Goal: Answer question/provide support: Share knowledge or assist other users

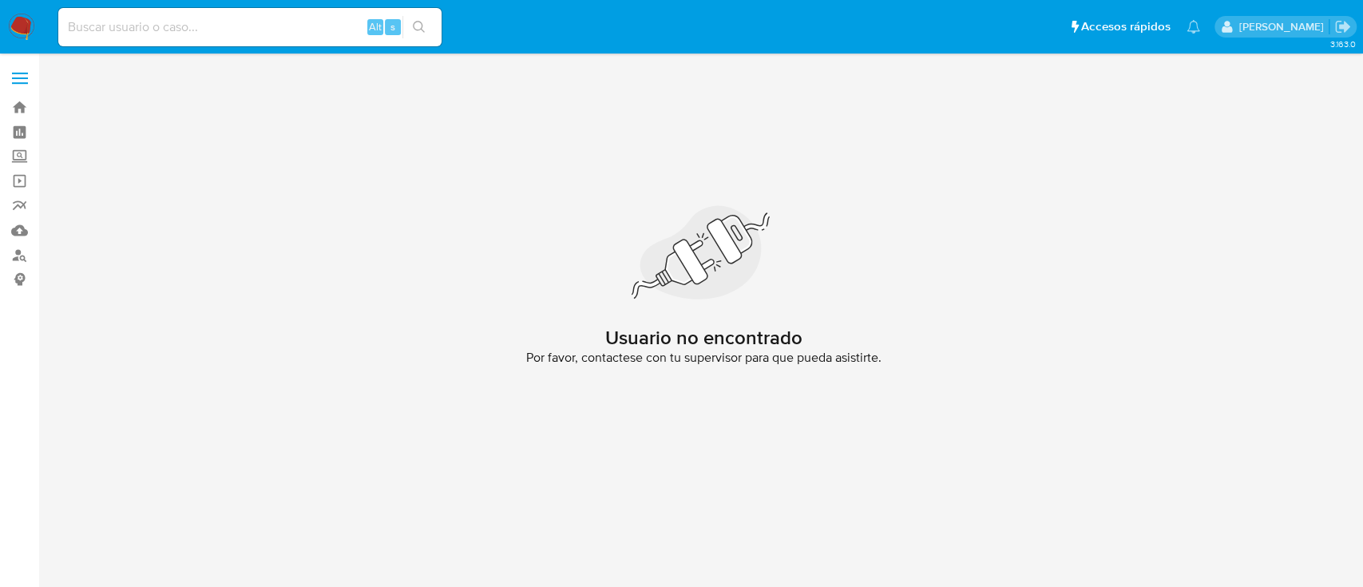
click at [16, 34] on img at bounding box center [21, 27] width 27 height 27
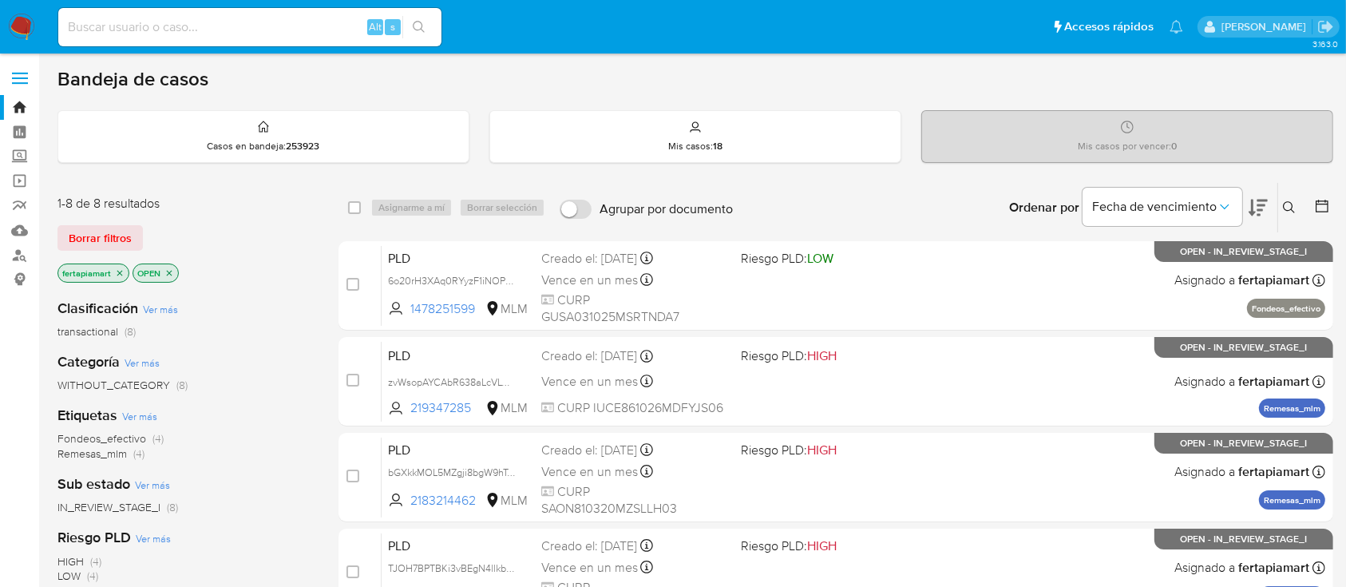
click at [1286, 204] on icon at bounding box center [1289, 207] width 13 height 13
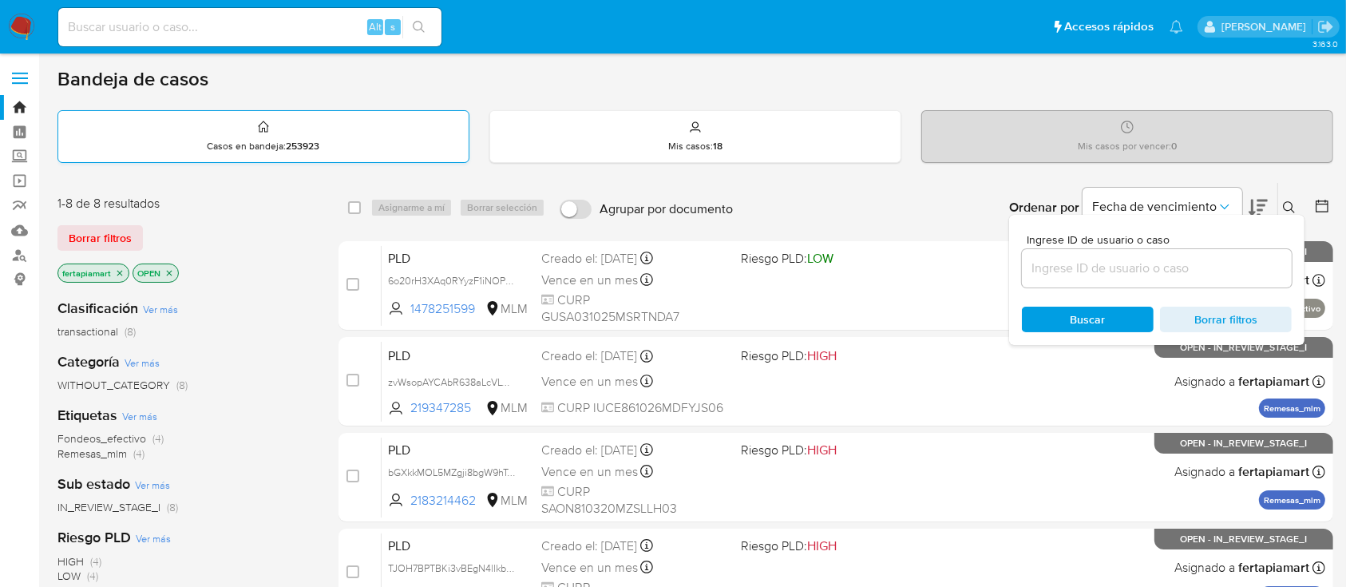
click at [310, 160] on div "Casos en bandeja : 253923" at bounding box center [263, 136] width 410 height 51
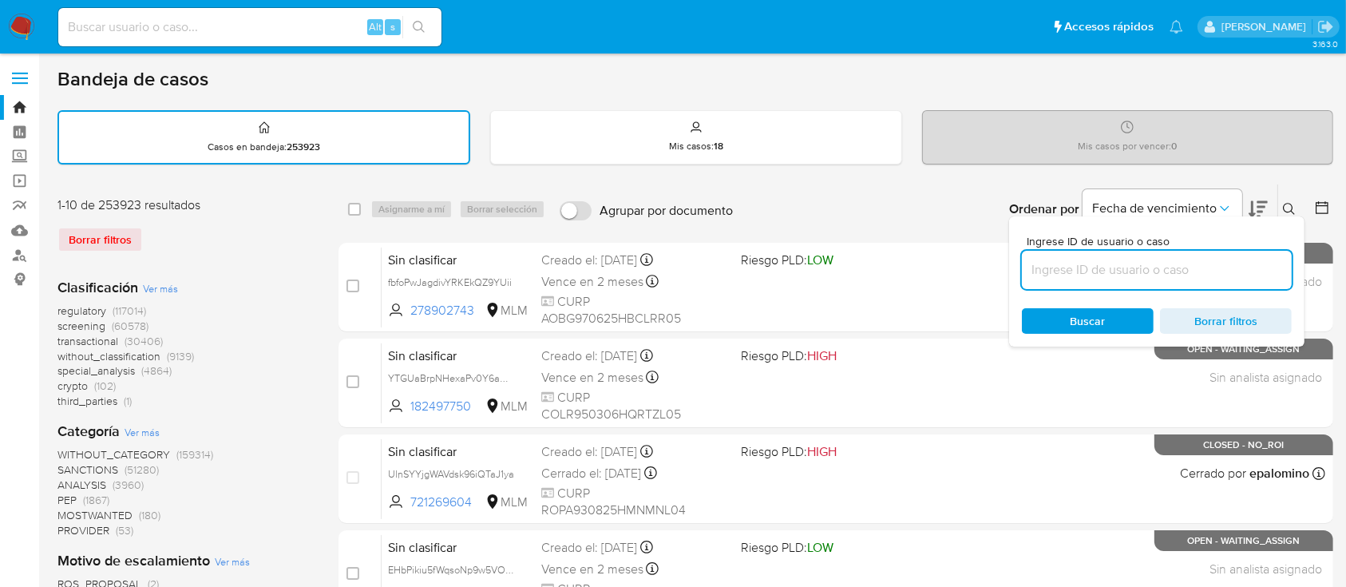
click at [1156, 273] on input at bounding box center [1157, 269] width 270 height 21
paste input "548198898"
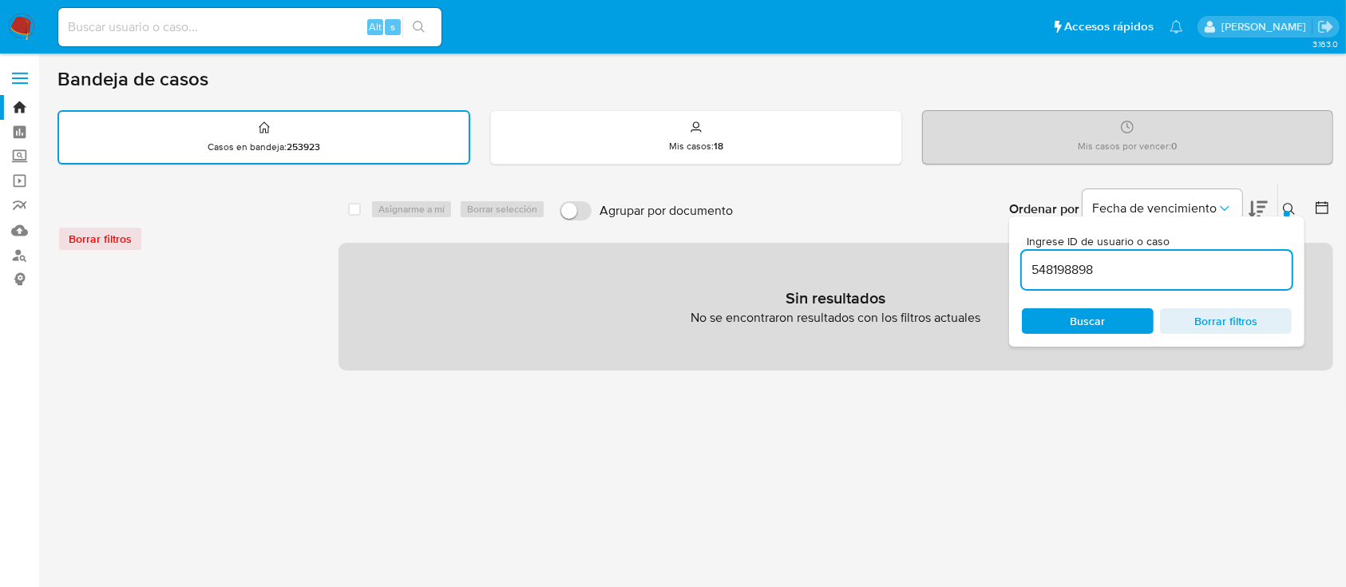
click at [1150, 276] on input "548198898" at bounding box center [1157, 269] width 270 height 21
type input "548198898"
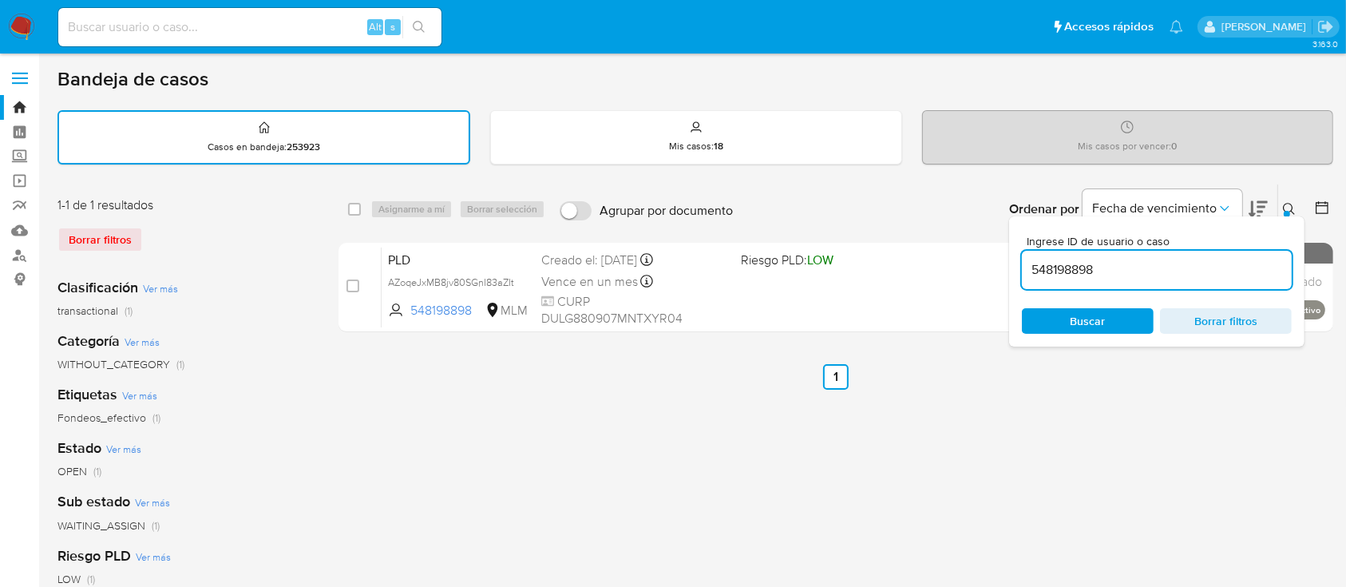
click at [1284, 207] on icon at bounding box center [1289, 209] width 12 height 12
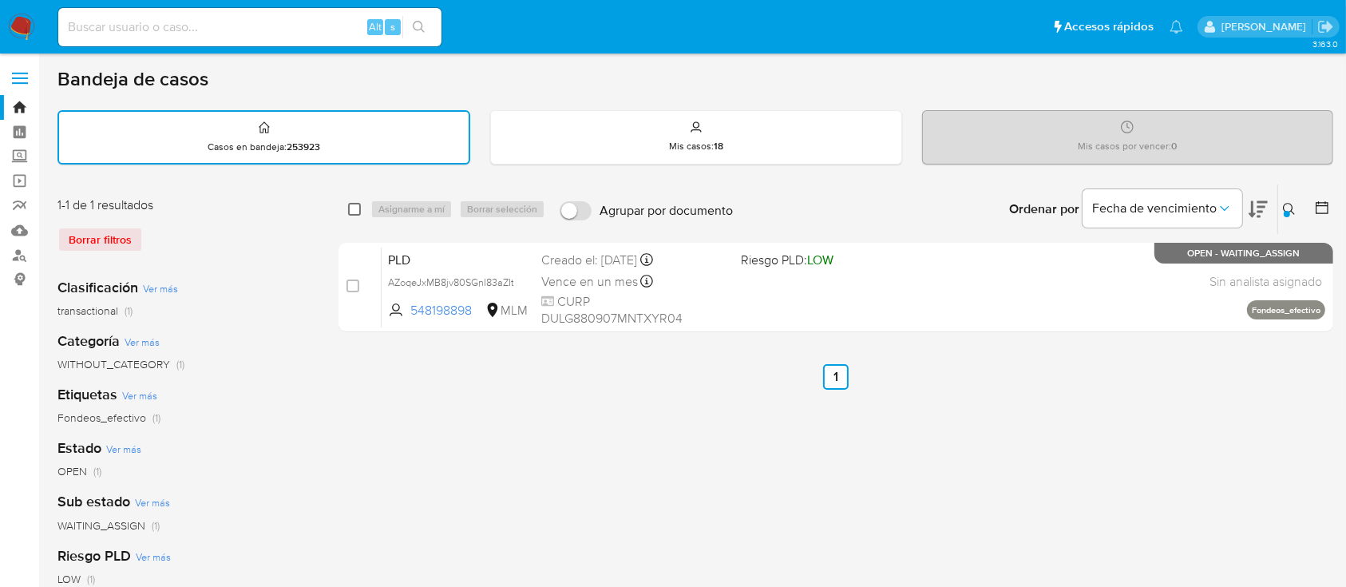
click at [354, 211] on input "checkbox" at bounding box center [354, 209] width 13 height 13
checkbox input "true"
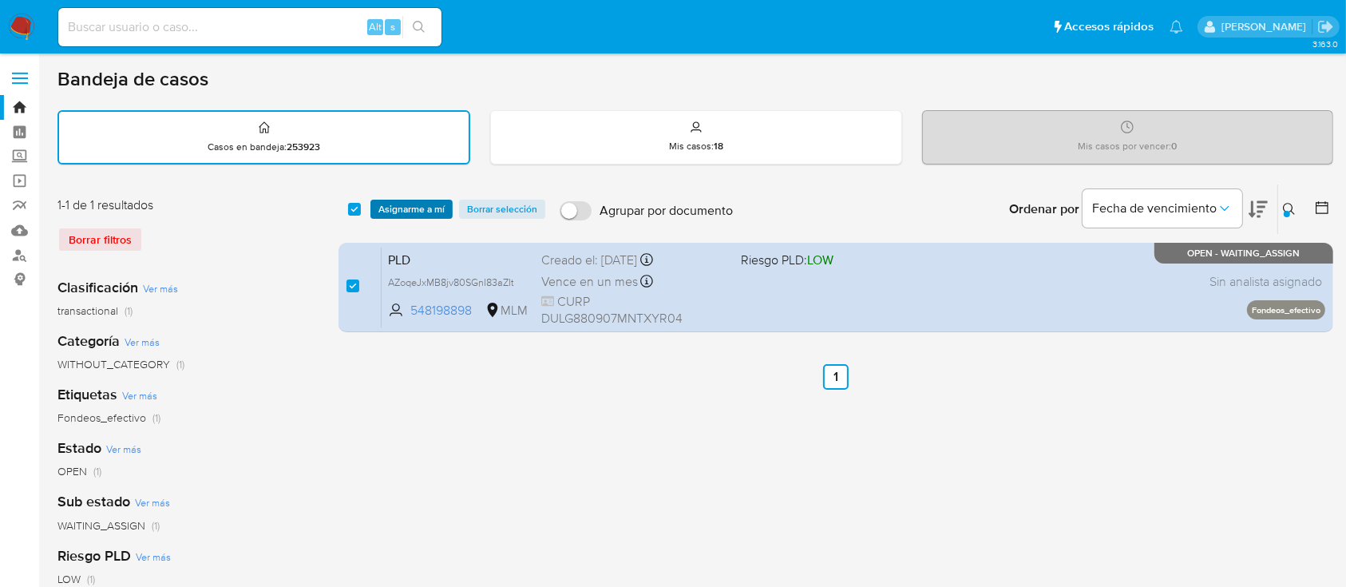
click at [390, 212] on span "Asignarme a mí" at bounding box center [411, 209] width 66 height 16
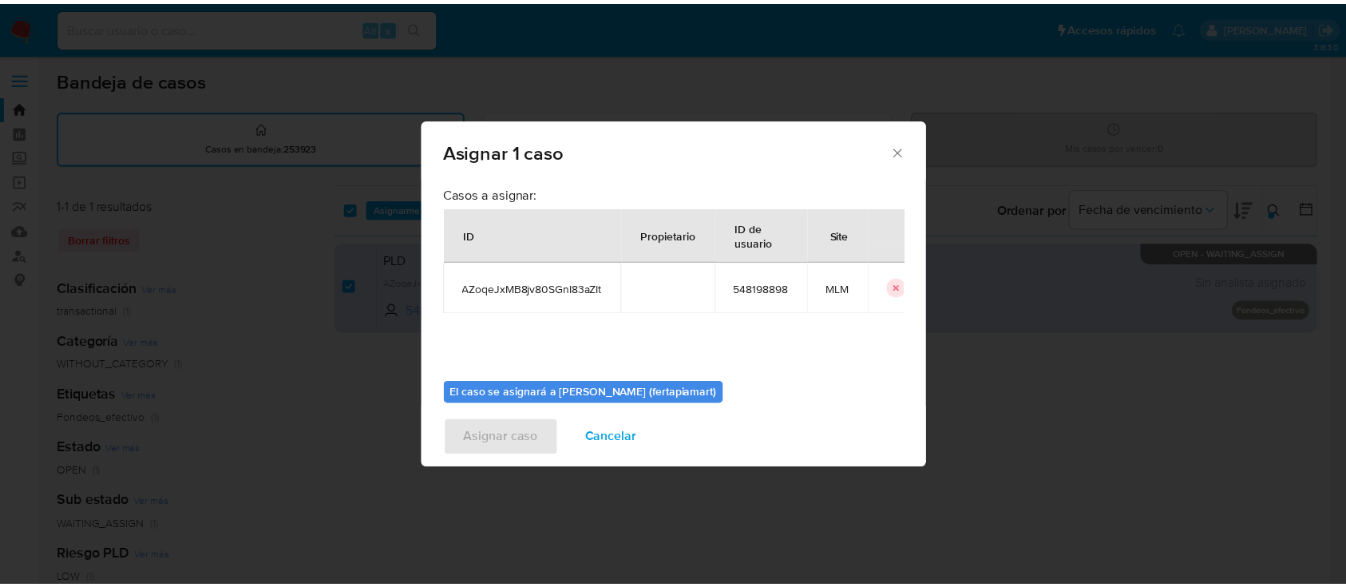
scroll to position [81, 0]
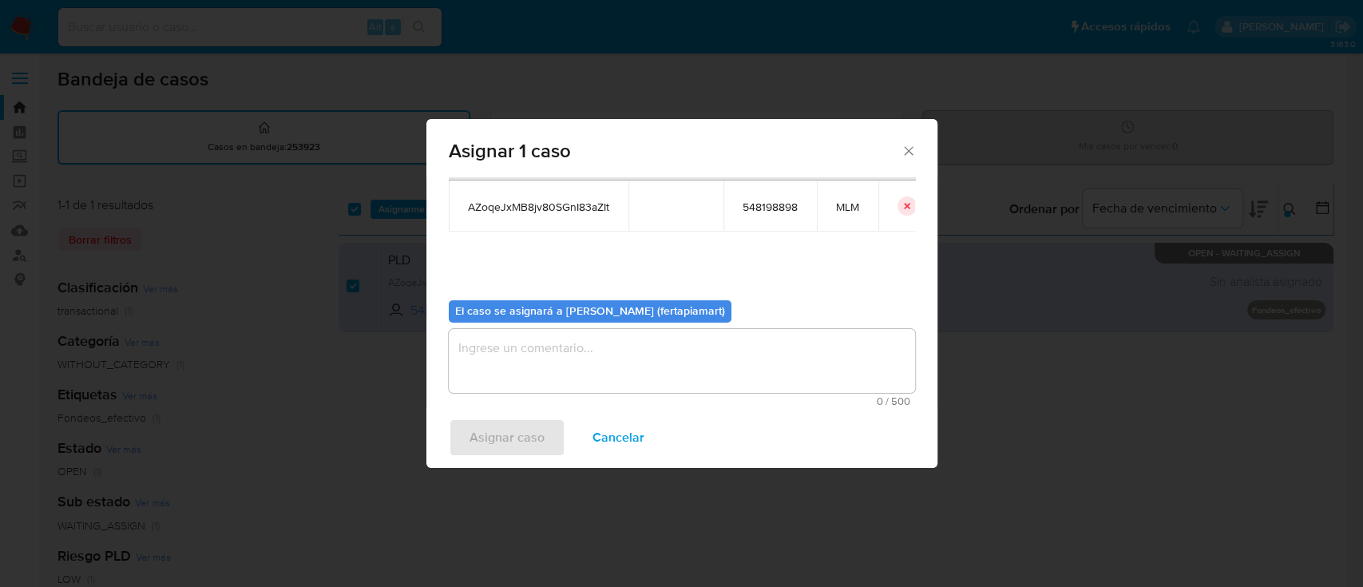
click at [588, 338] on textarea "assign-modal" at bounding box center [682, 361] width 466 height 64
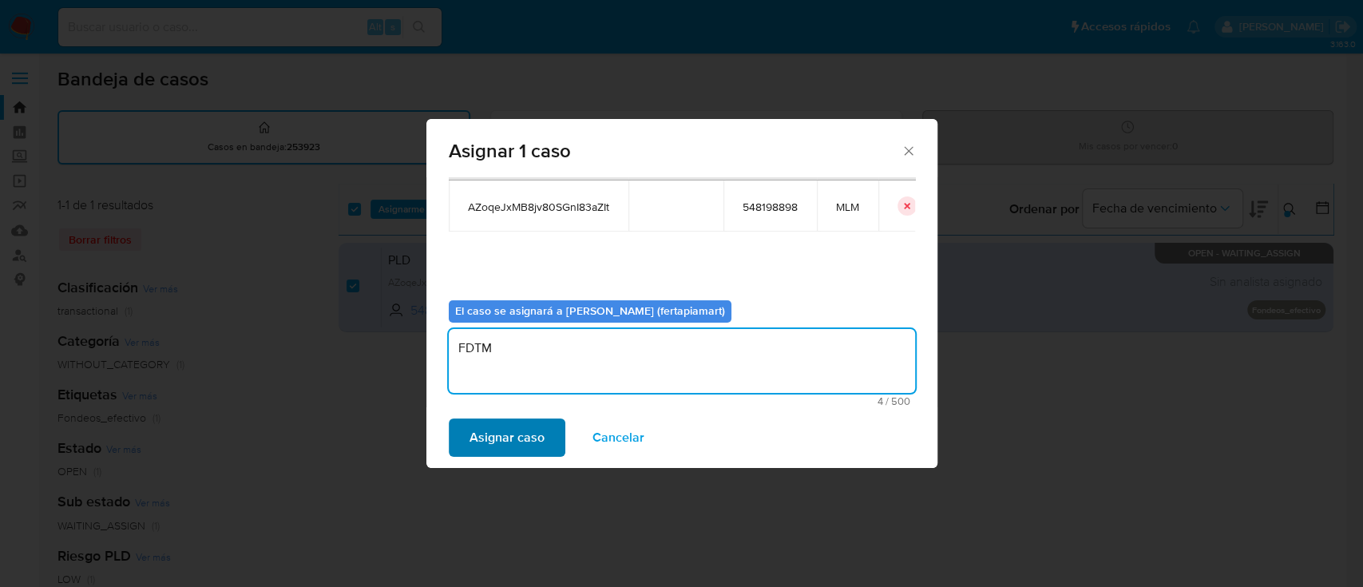
type textarea "FDTM"
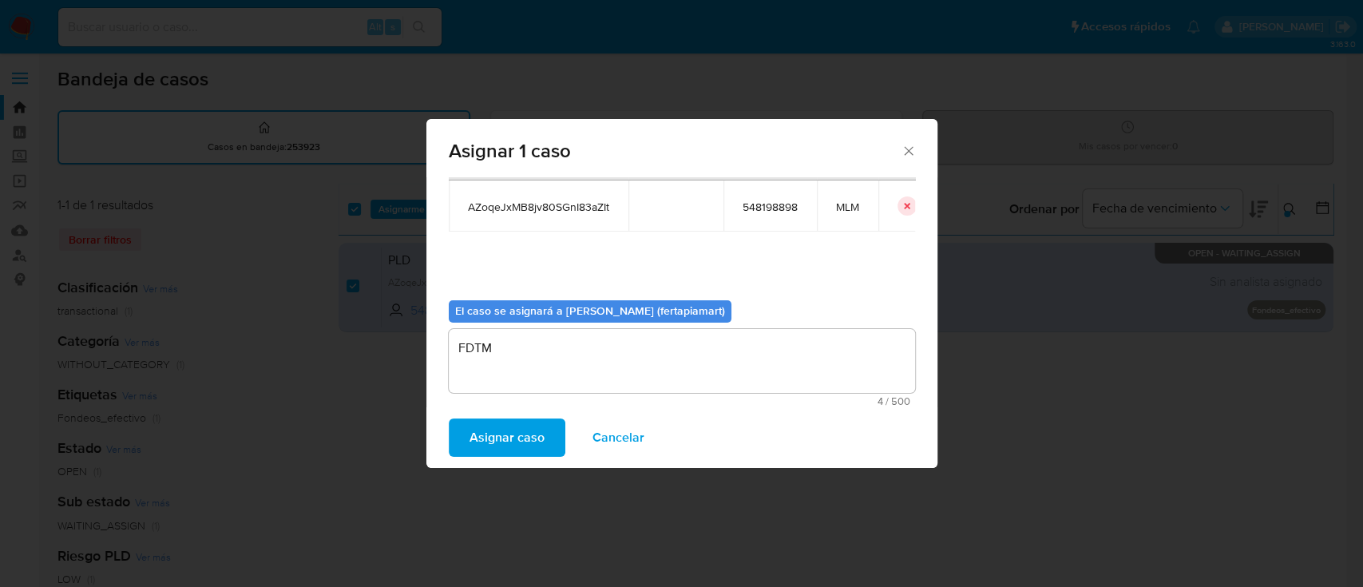
click at [492, 433] on span "Asignar caso" at bounding box center [506, 437] width 75 height 35
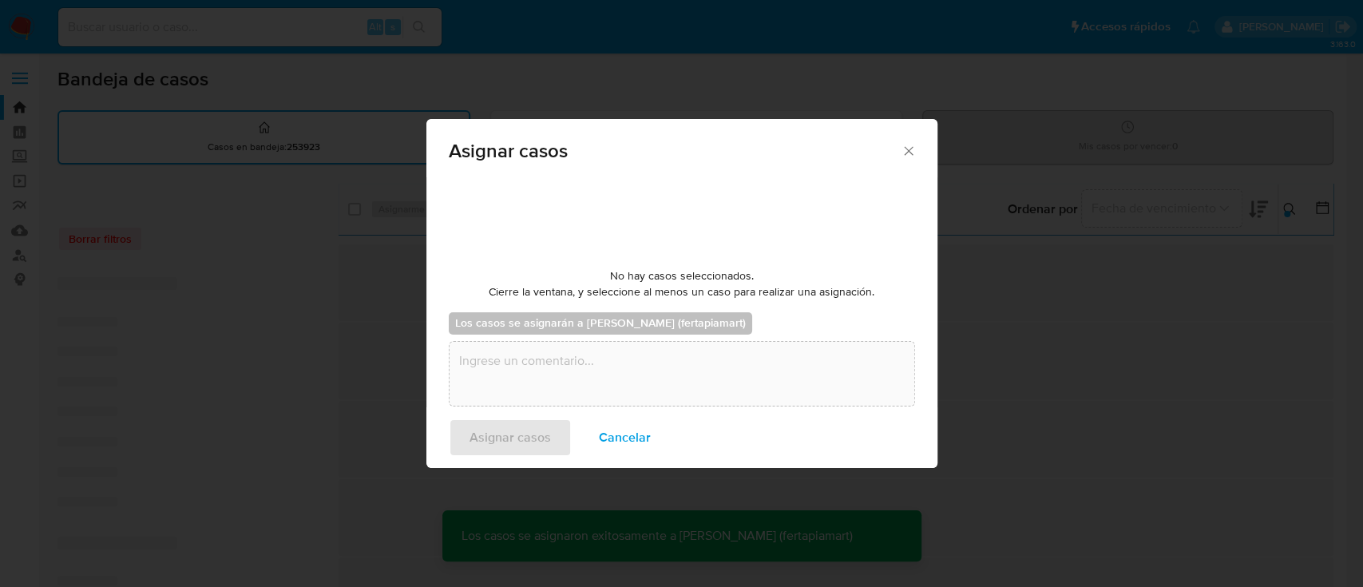
checkbox input "false"
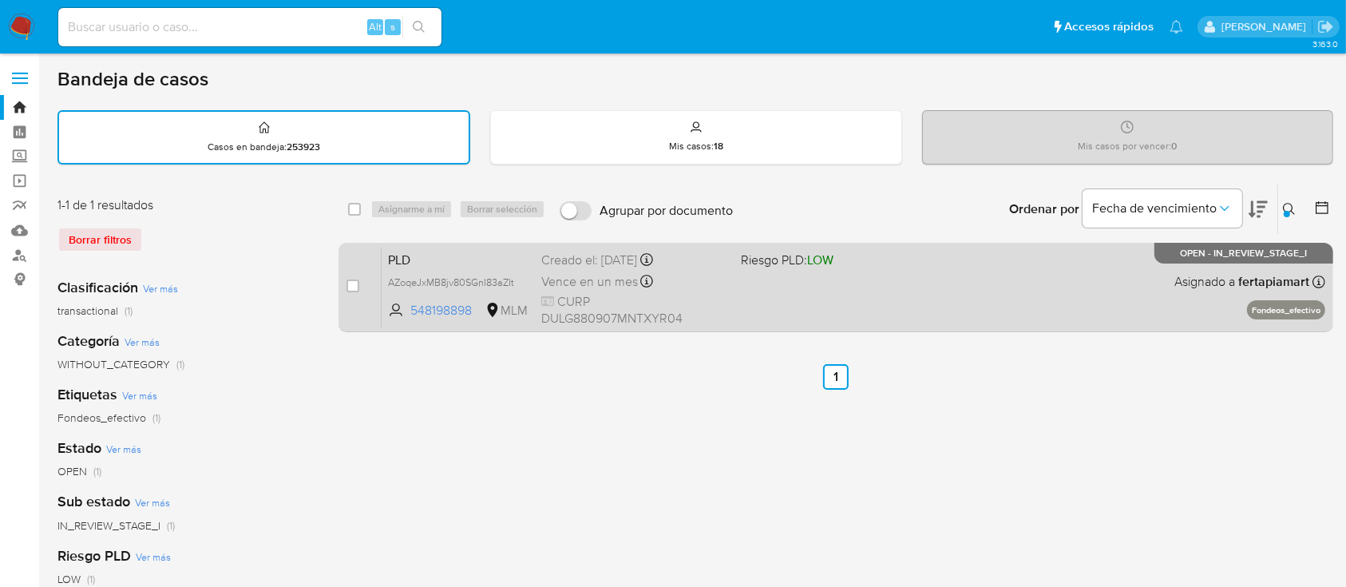
click at [501, 257] on span "PLD" at bounding box center [458, 258] width 141 height 21
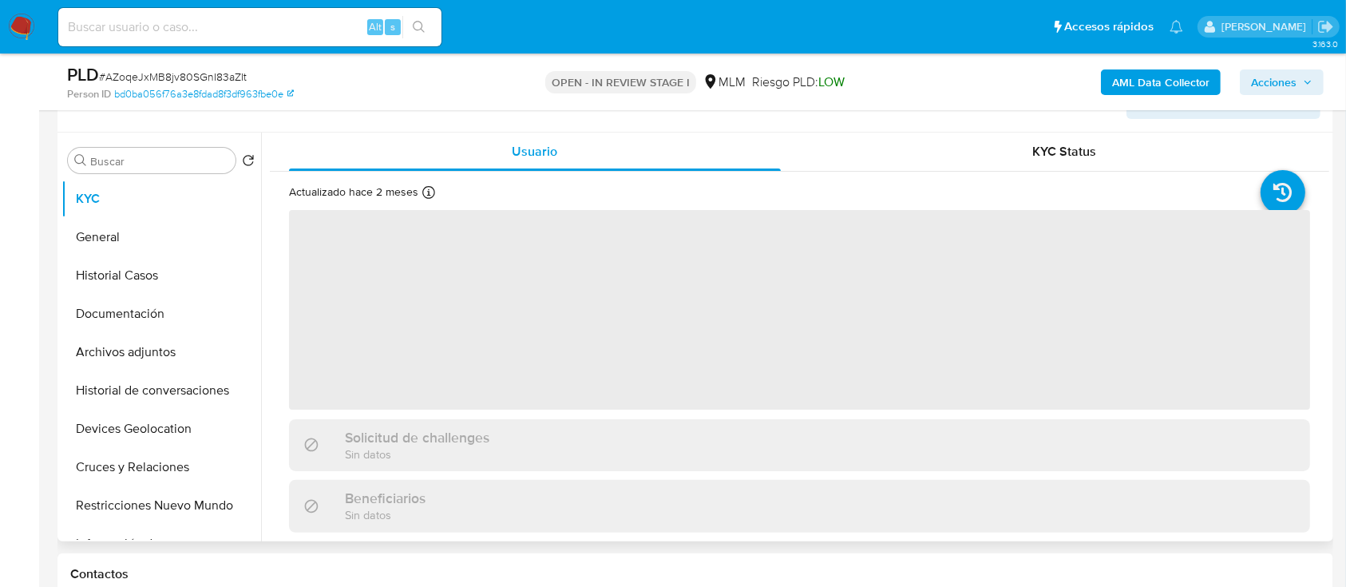
select select "10"
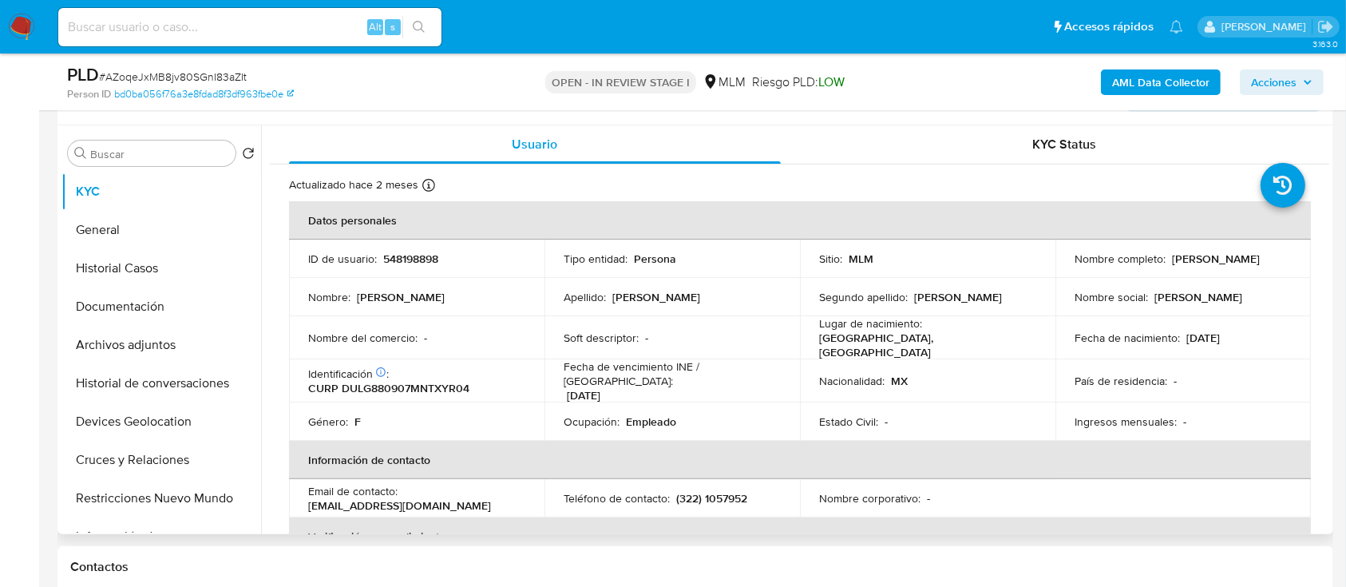
scroll to position [285, 0]
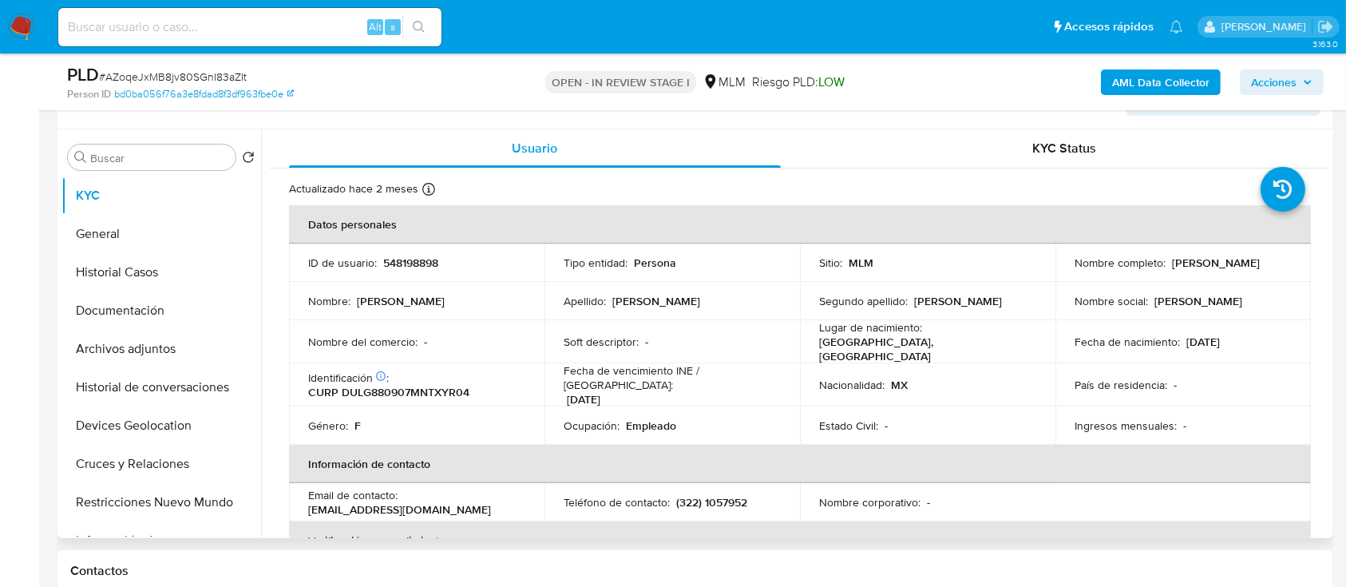
drag, startPoint x: 1203, startPoint y: 269, endPoint x: 1071, endPoint y: 273, distance: 132.6
click at [1075, 270] on div "Nombre completo : [PERSON_NAME]" at bounding box center [1183, 262] width 217 height 14
click at [430, 386] on p "CURP DULG880907MNTXYR04" at bounding box center [388, 392] width 161 height 14
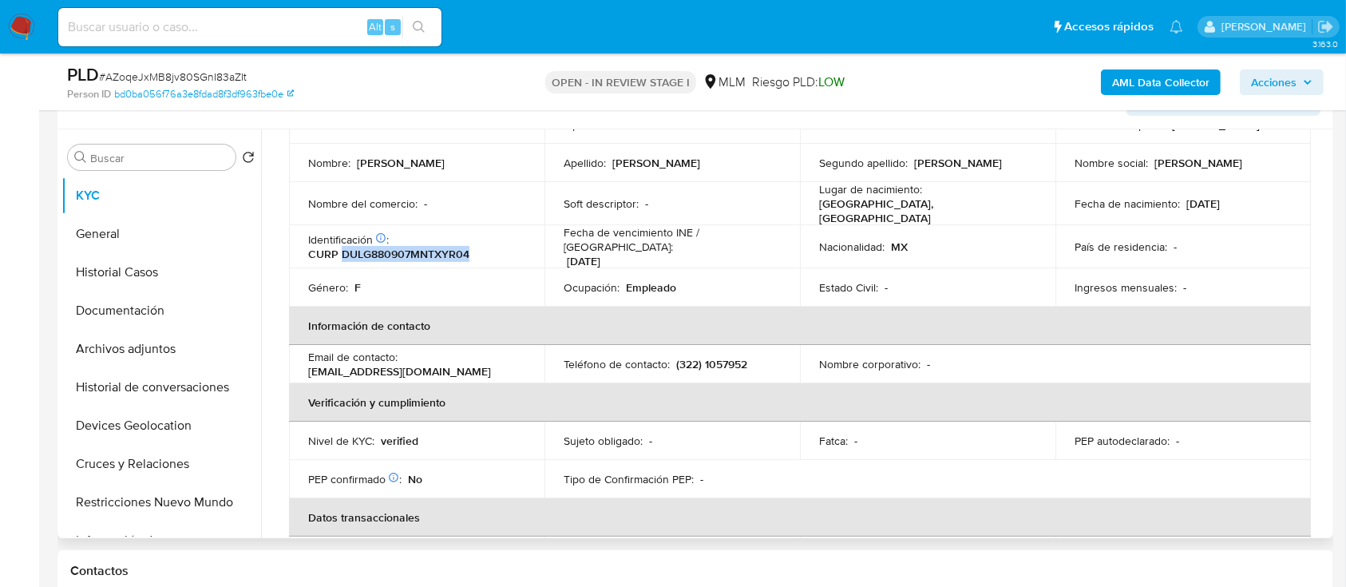
scroll to position [140, 0]
click at [480, 362] on p "[EMAIL_ADDRESS][DOMAIN_NAME]" at bounding box center [399, 369] width 183 height 14
drag, startPoint x: 502, startPoint y: 350, endPoint x: 404, endPoint y: 344, distance: 98.4
click at [404, 348] on div "Email de contacto : [EMAIL_ADDRESS][DOMAIN_NAME]" at bounding box center [416, 362] width 217 height 29
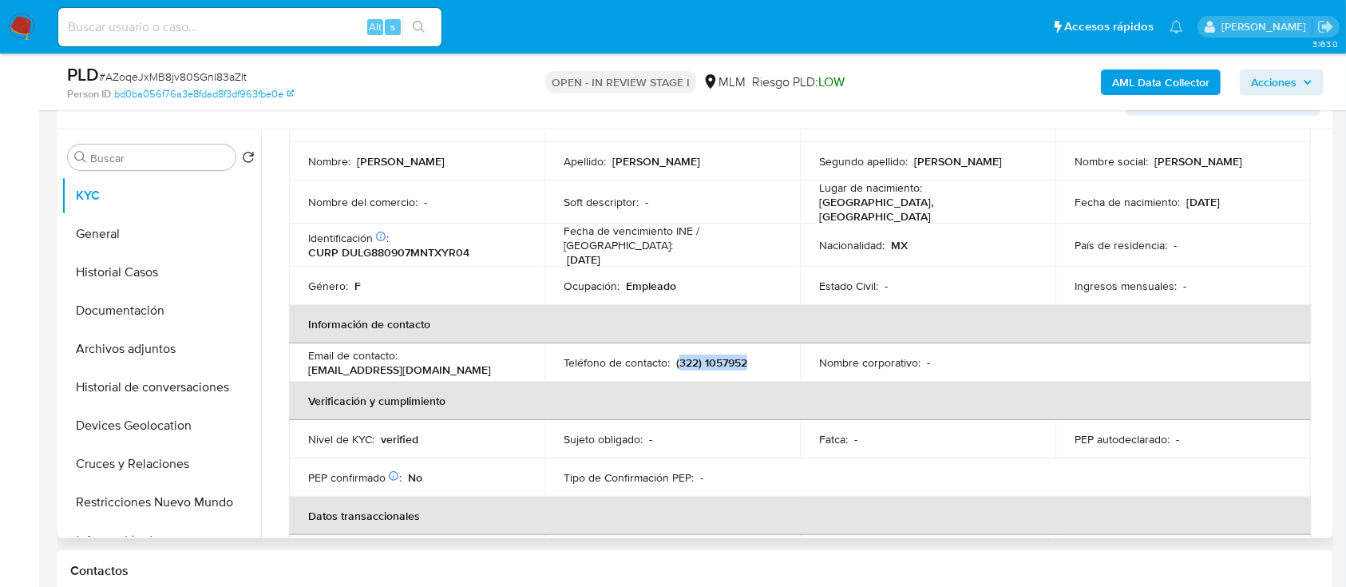
drag, startPoint x: 746, startPoint y: 350, endPoint x: 675, endPoint y: 355, distance: 70.5
click at [676, 355] on p "(322) 1057952" at bounding box center [711, 362] width 71 height 14
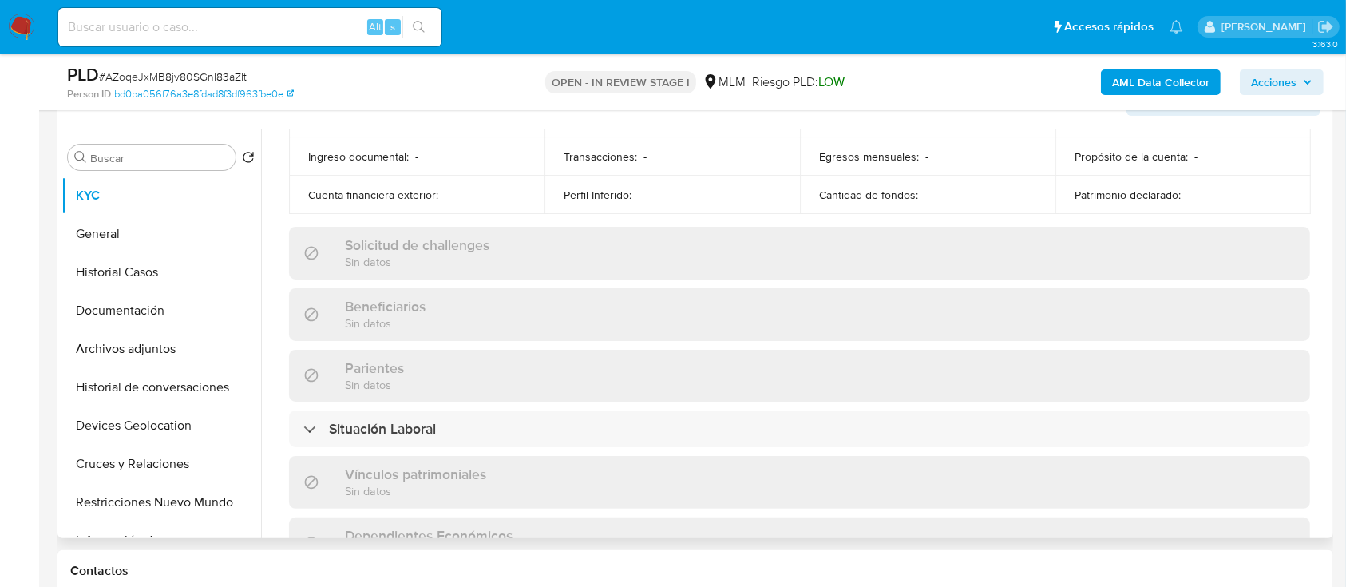
scroll to position [610, 0]
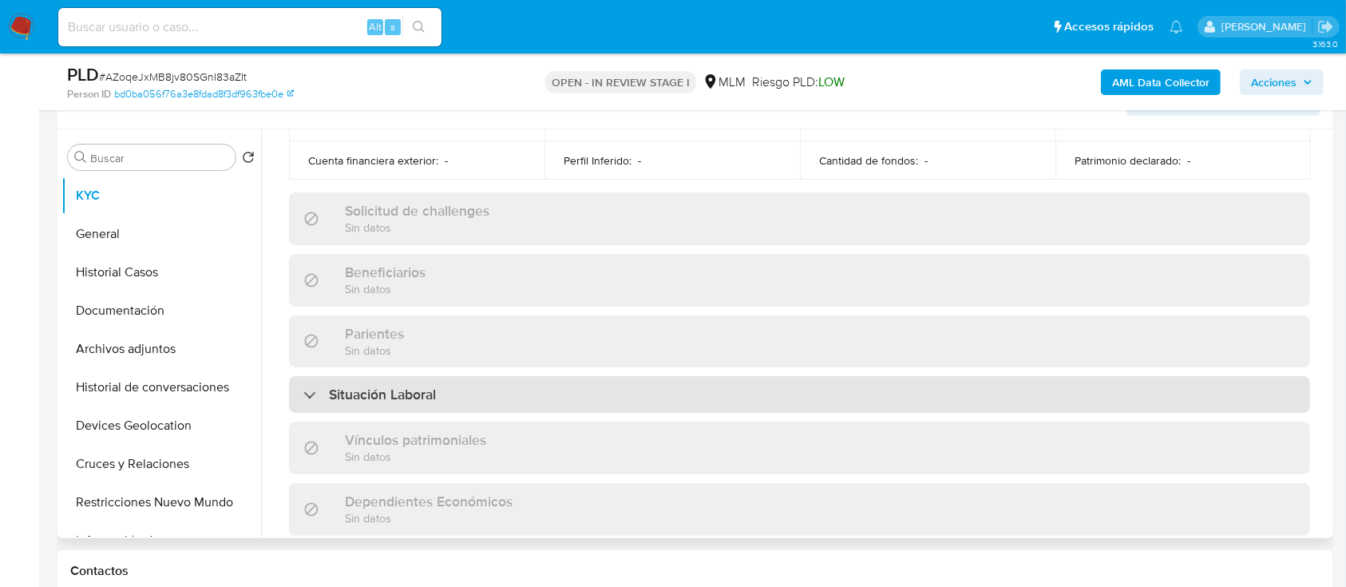
click at [615, 378] on div "Situación Laboral" at bounding box center [799, 394] width 1021 height 37
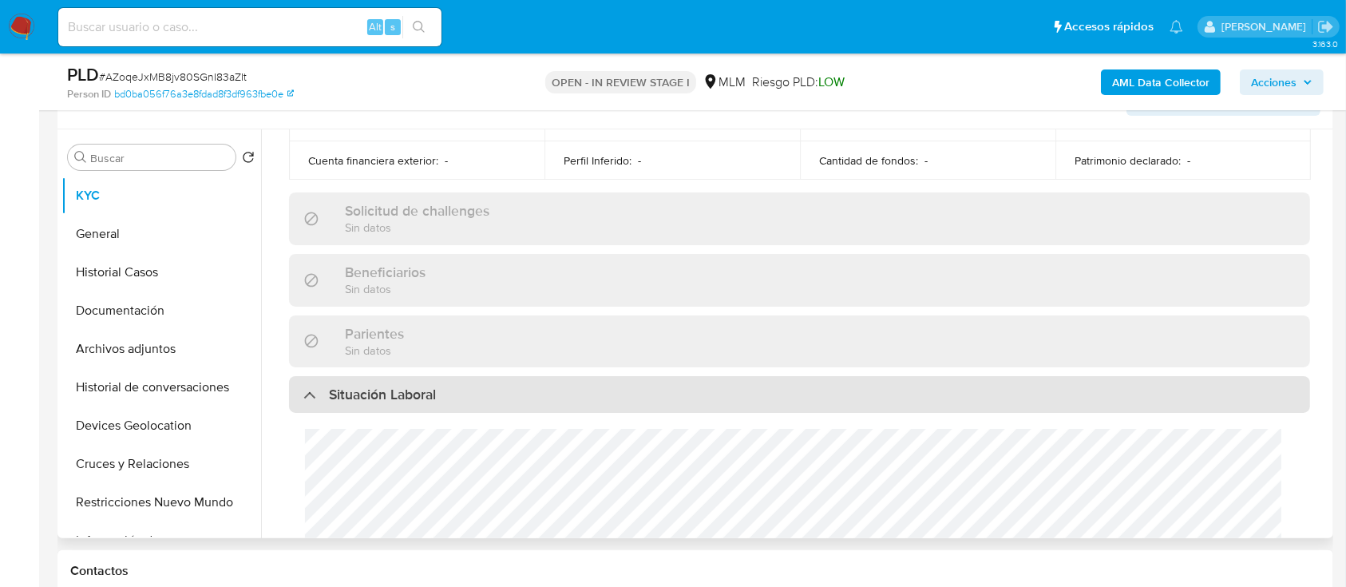
click at [615, 378] on div "Situación Laboral" at bounding box center [799, 394] width 1021 height 37
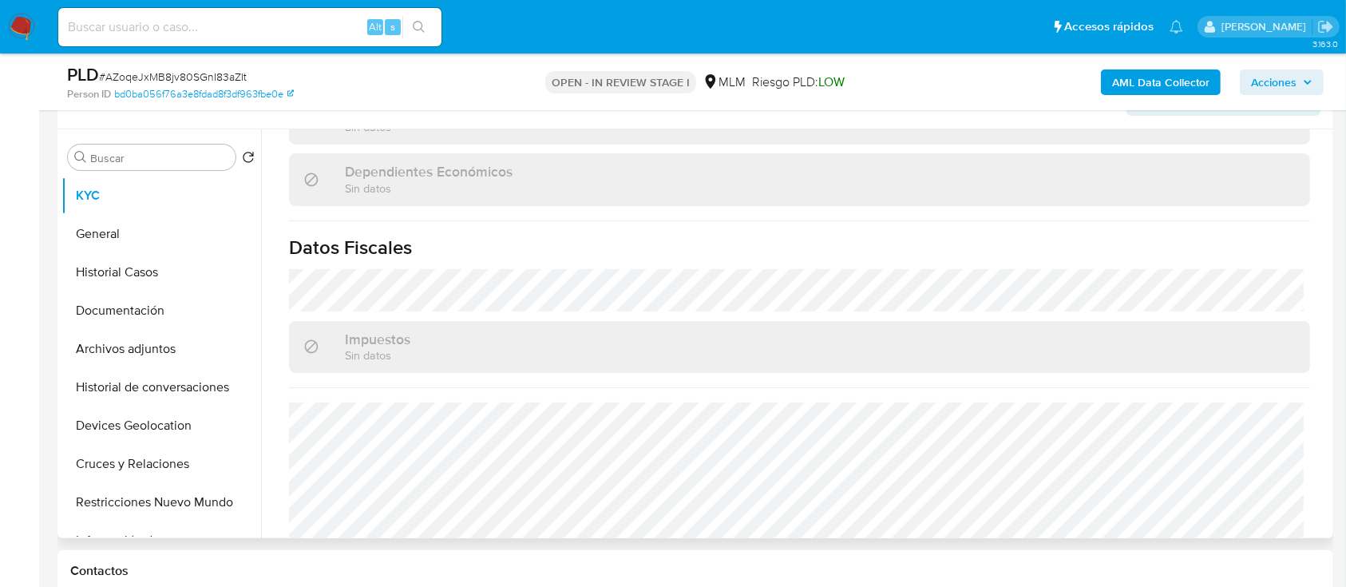
scroll to position [1003, 0]
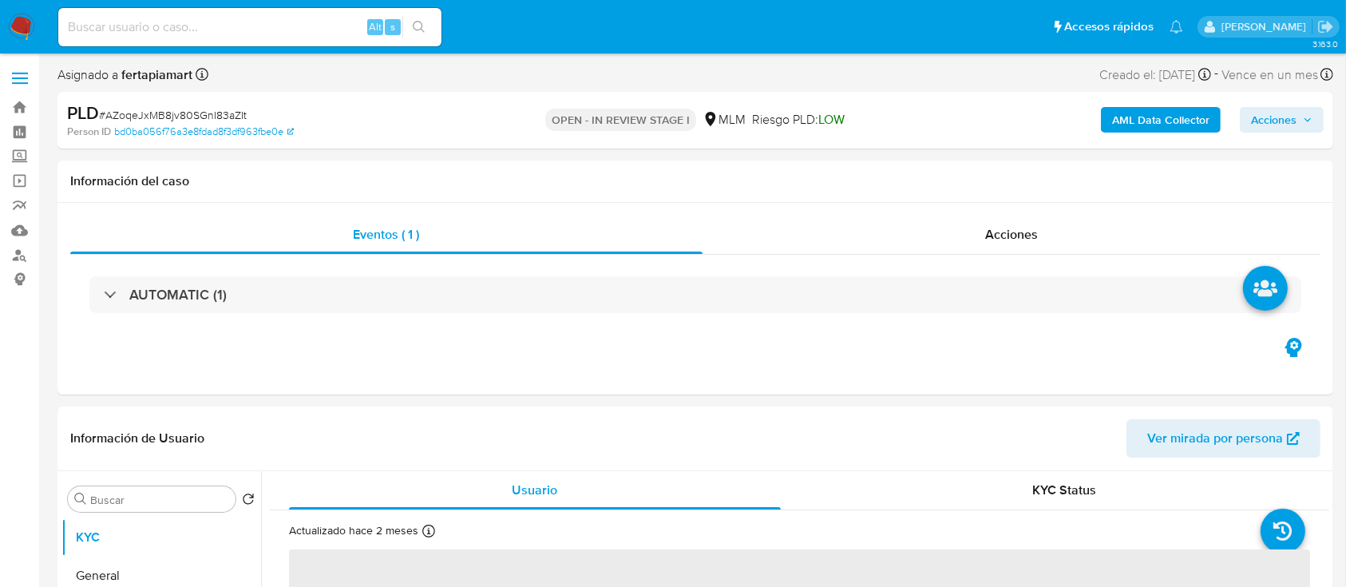
select select "10"
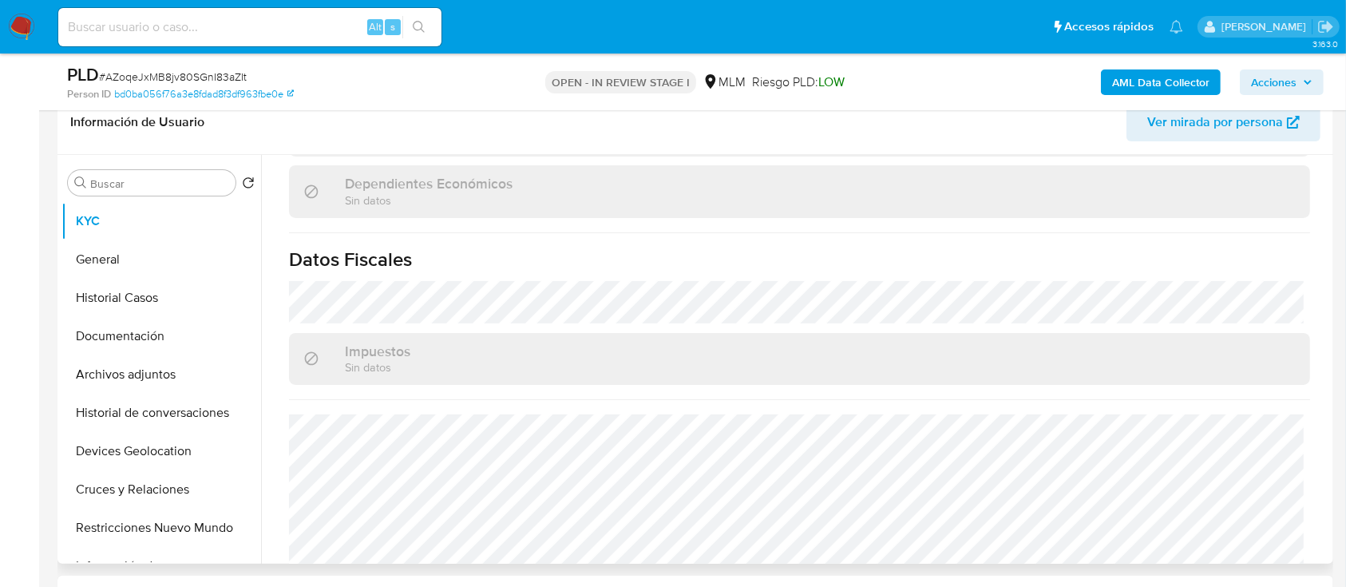
scroll to position [1003, 0]
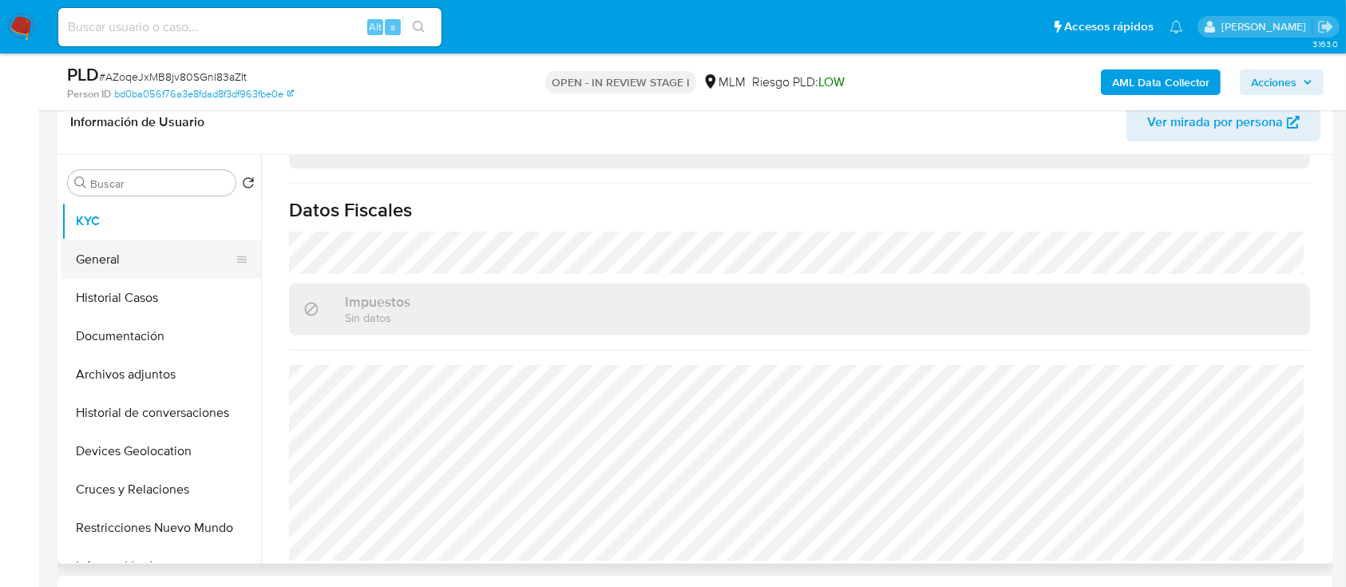
click at [112, 250] on button "General" at bounding box center [154, 259] width 187 height 38
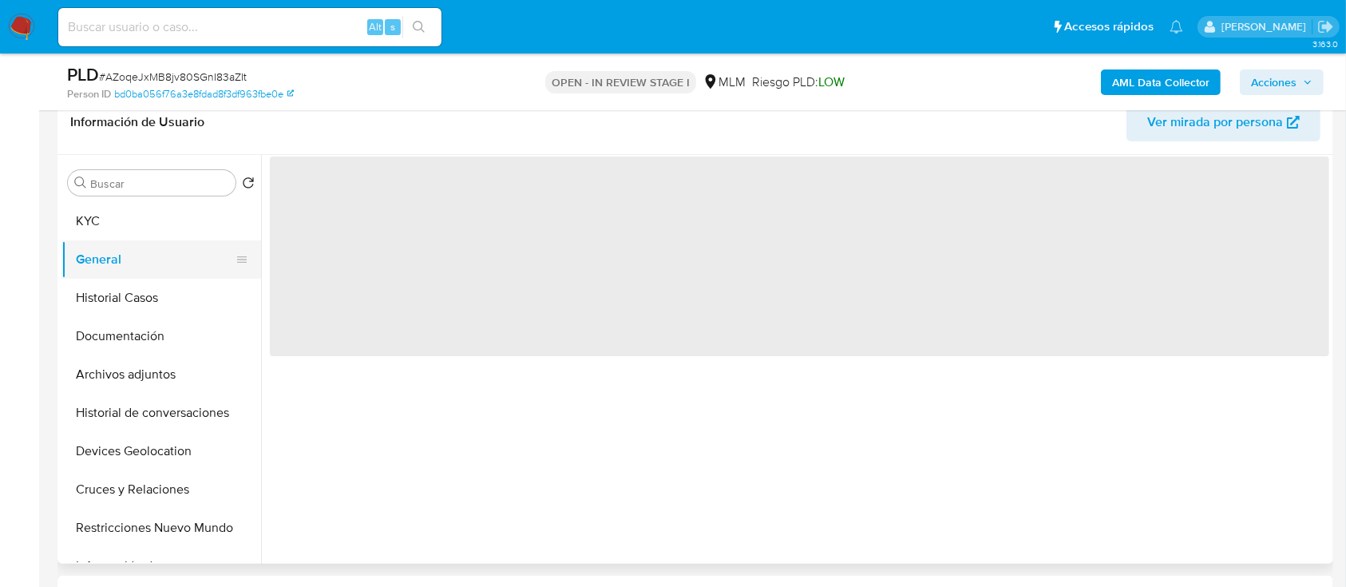
scroll to position [0, 0]
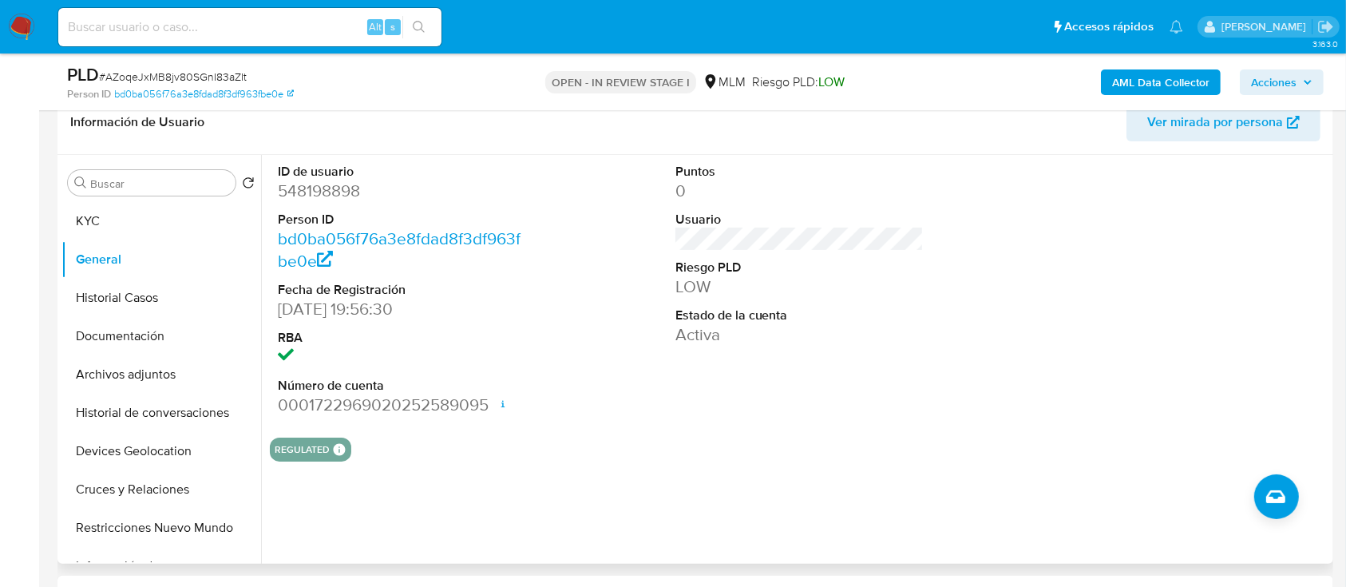
click at [548, 426] on section "ID de usuario 548198898 Person ID bd0ba056f76a3e8fdad8f3df963fbe0e Fecha de Reg…" at bounding box center [799, 308] width 1059 height 307
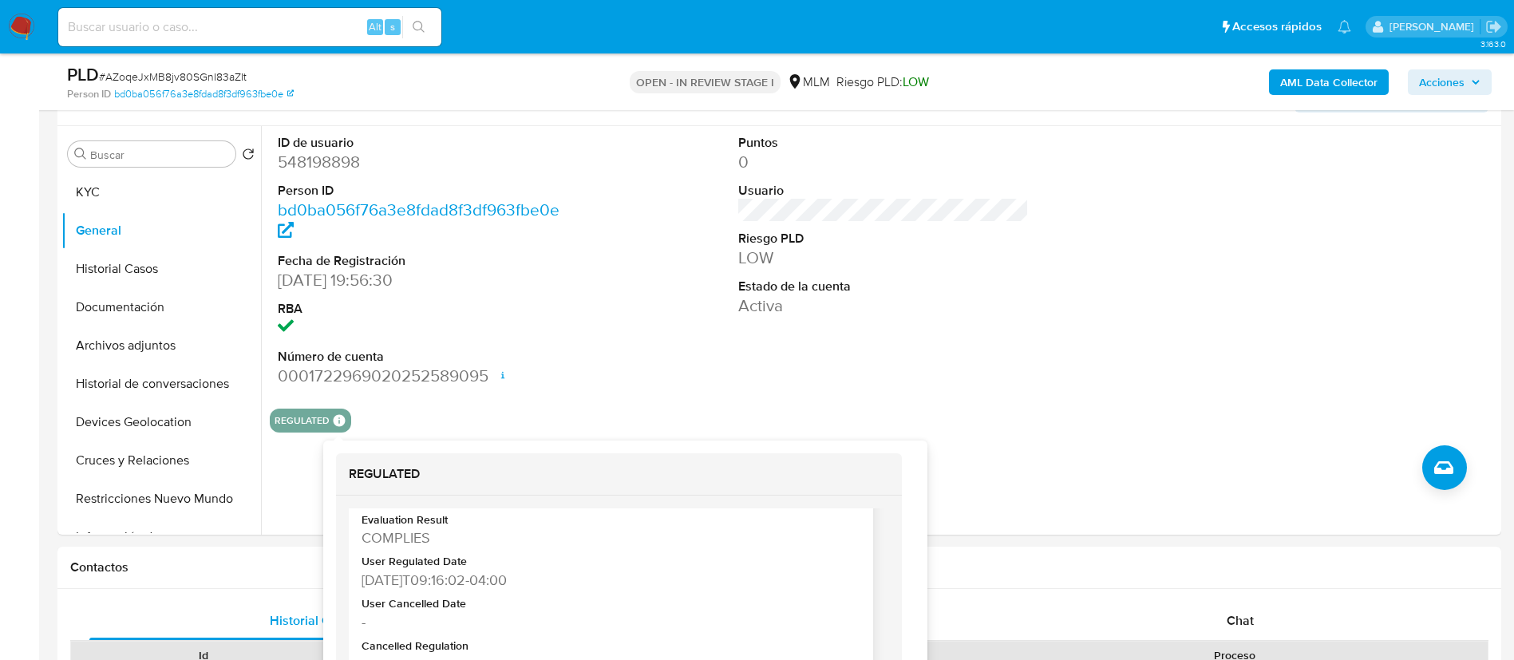
scroll to position [64, 0]
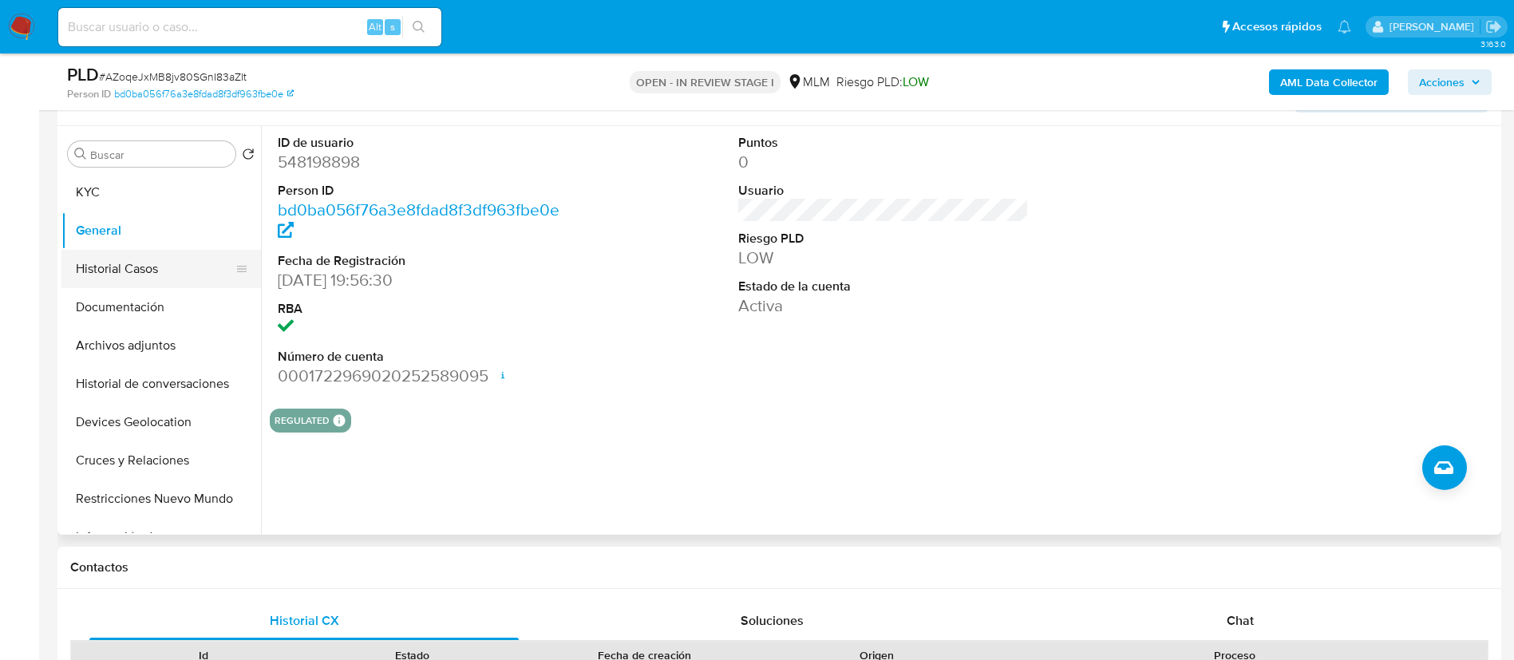
click at [125, 274] on button "Historial Casos" at bounding box center [154, 269] width 187 height 38
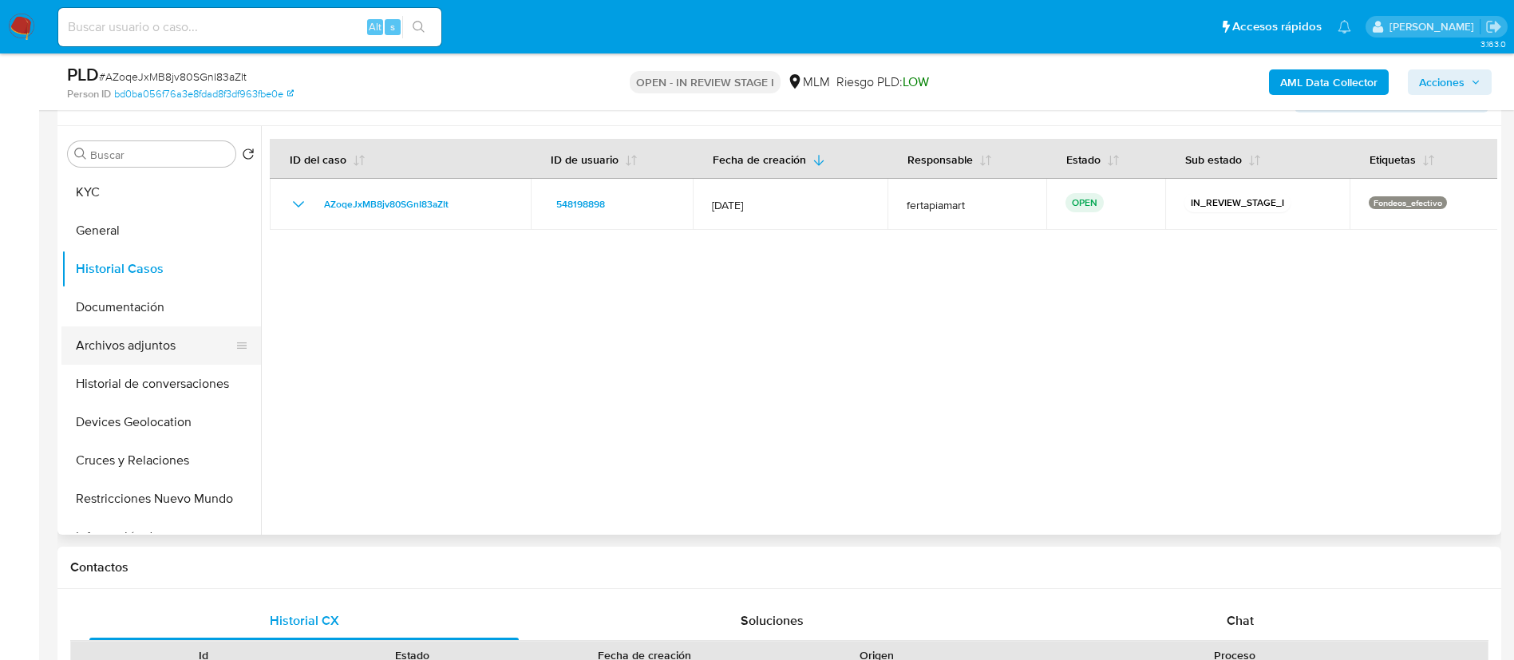
click at [126, 346] on button "Archivos adjuntos" at bounding box center [154, 346] width 187 height 38
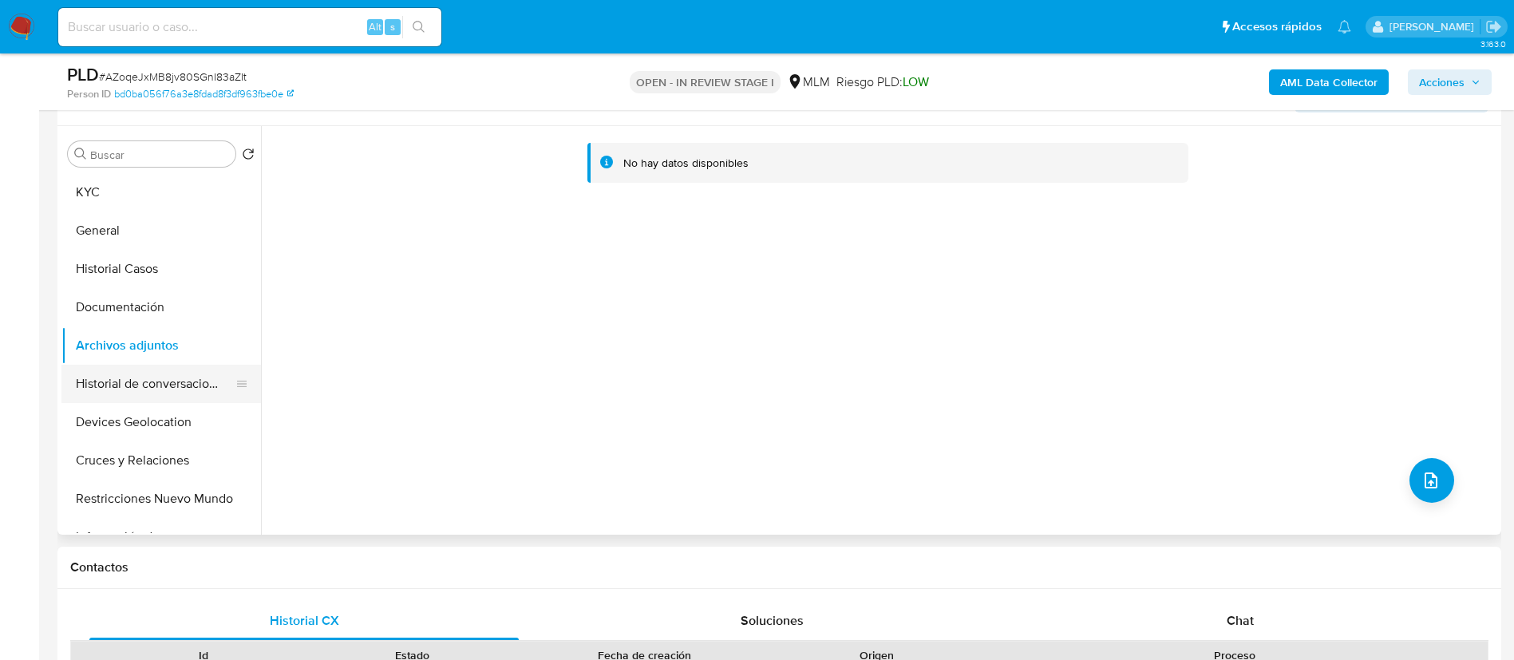
click at [164, 394] on button "Historial de conversaciones" at bounding box center [154, 384] width 187 height 38
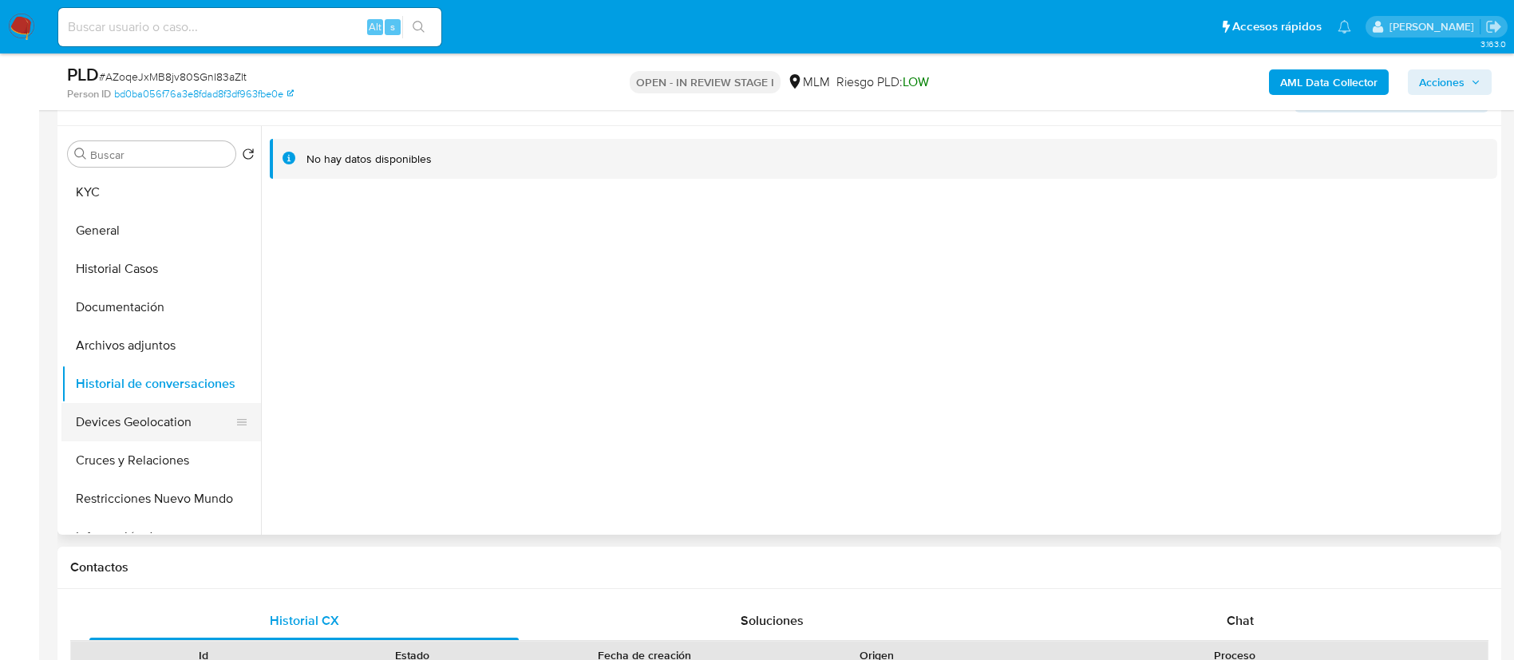
click at [156, 414] on button "Devices Geolocation" at bounding box center [154, 422] width 187 height 38
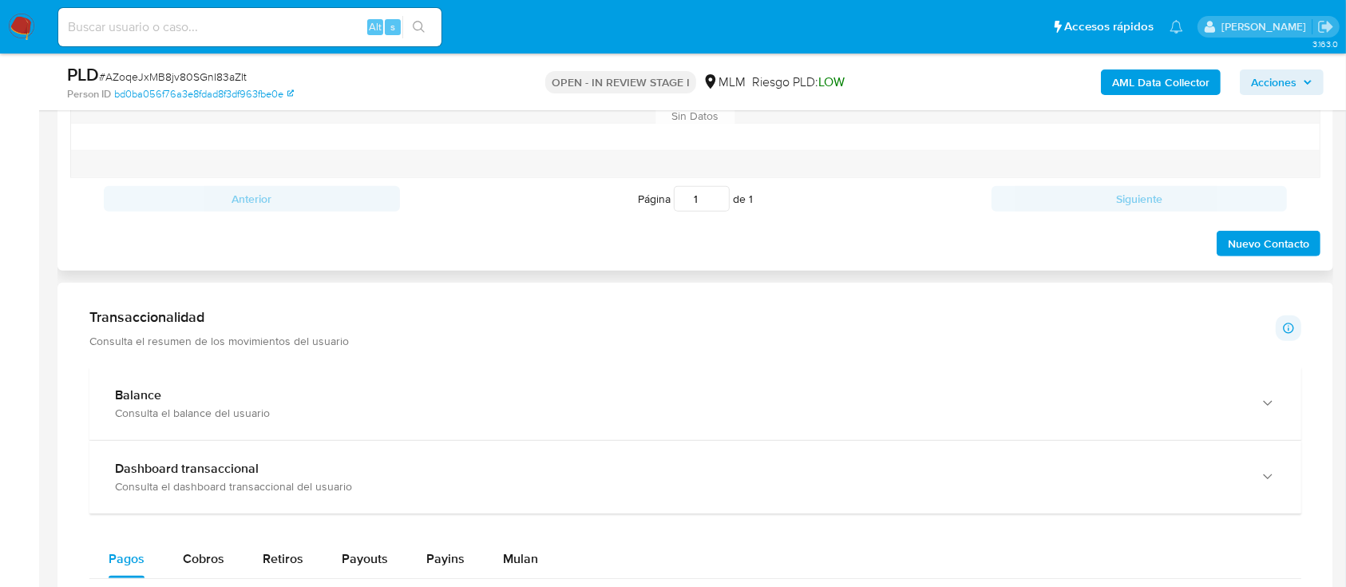
scroll to position [916, 0]
click at [742, 388] on div "Balance" at bounding box center [679, 394] width 1129 height 16
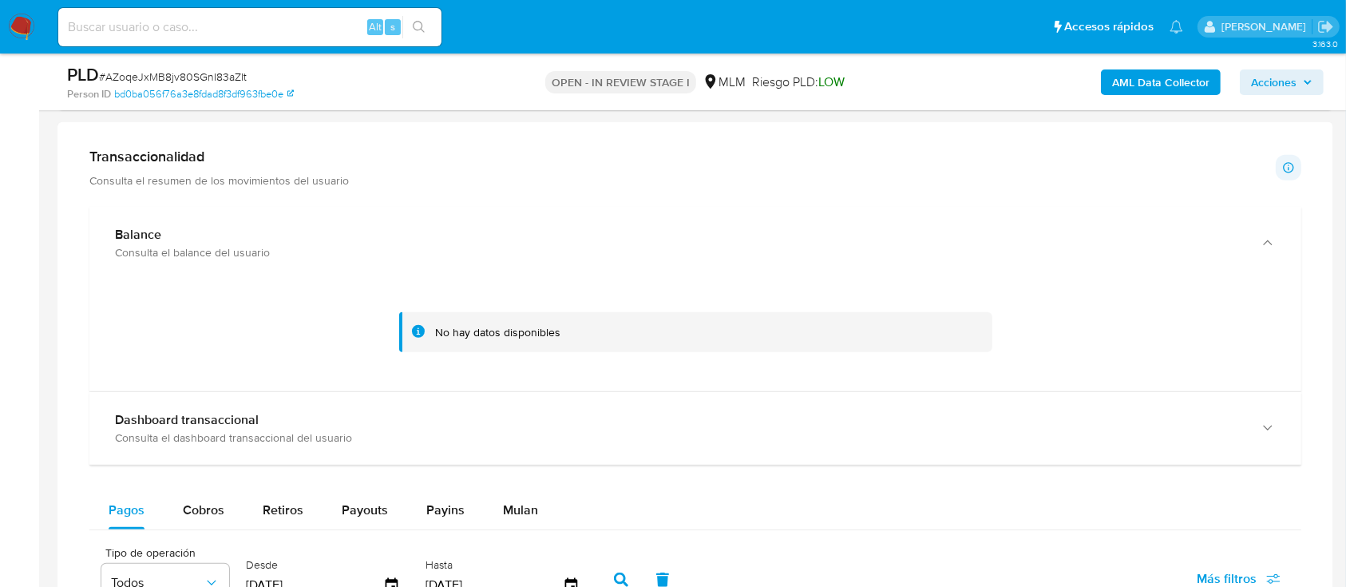
scroll to position [1055, 0]
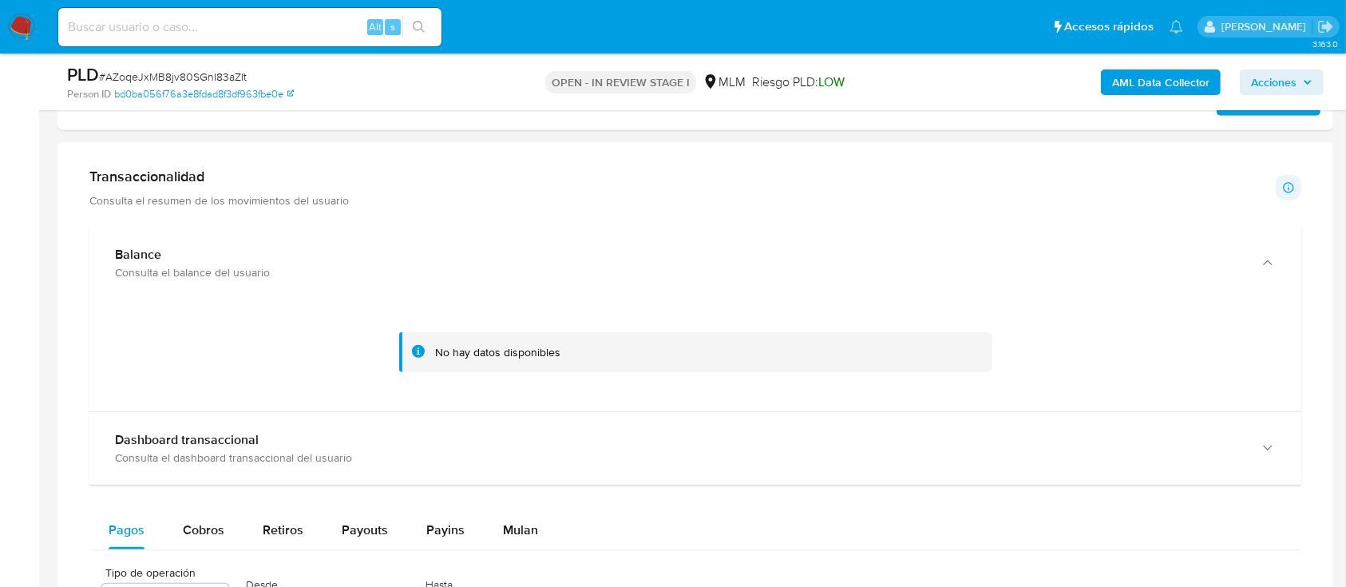
click at [802, 361] on div "No hay datos disponibles" at bounding box center [695, 352] width 593 height 41
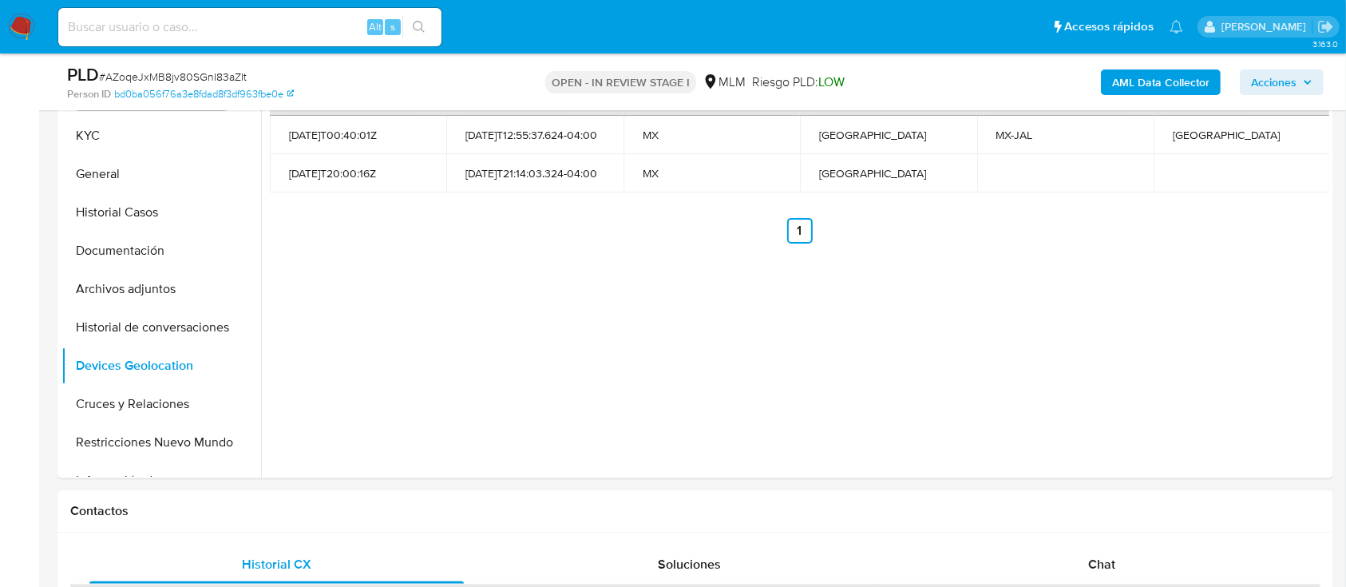
scroll to position [341, 0]
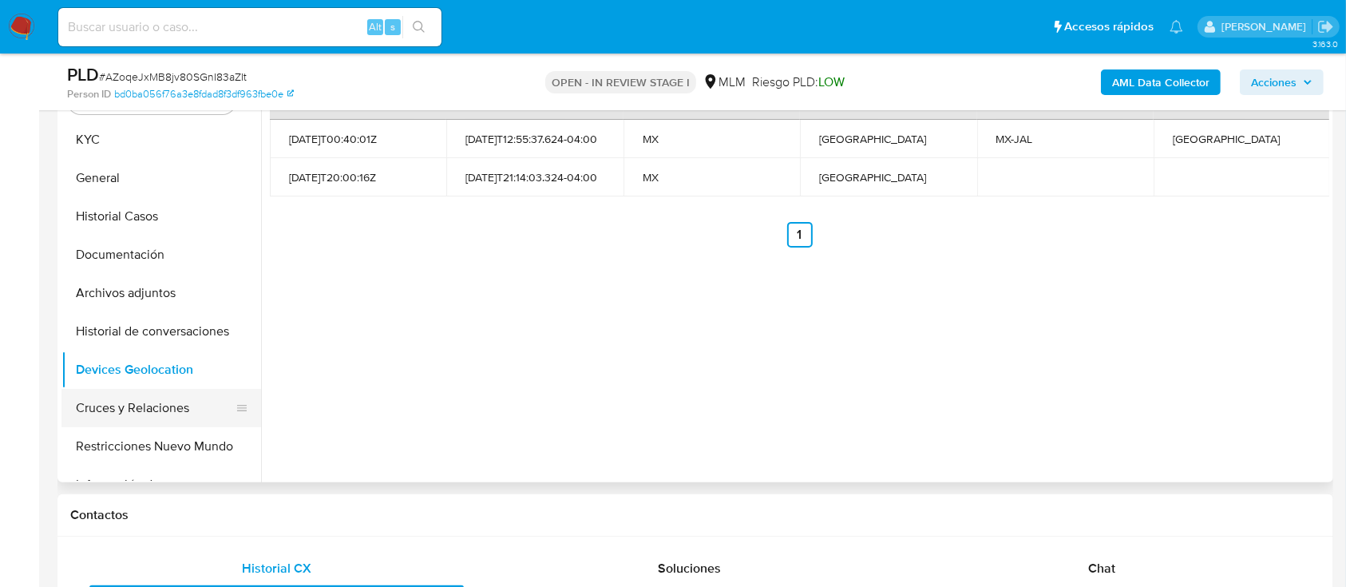
click at [138, 401] on button "Cruces y Relaciones" at bounding box center [154, 408] width 187 height 38
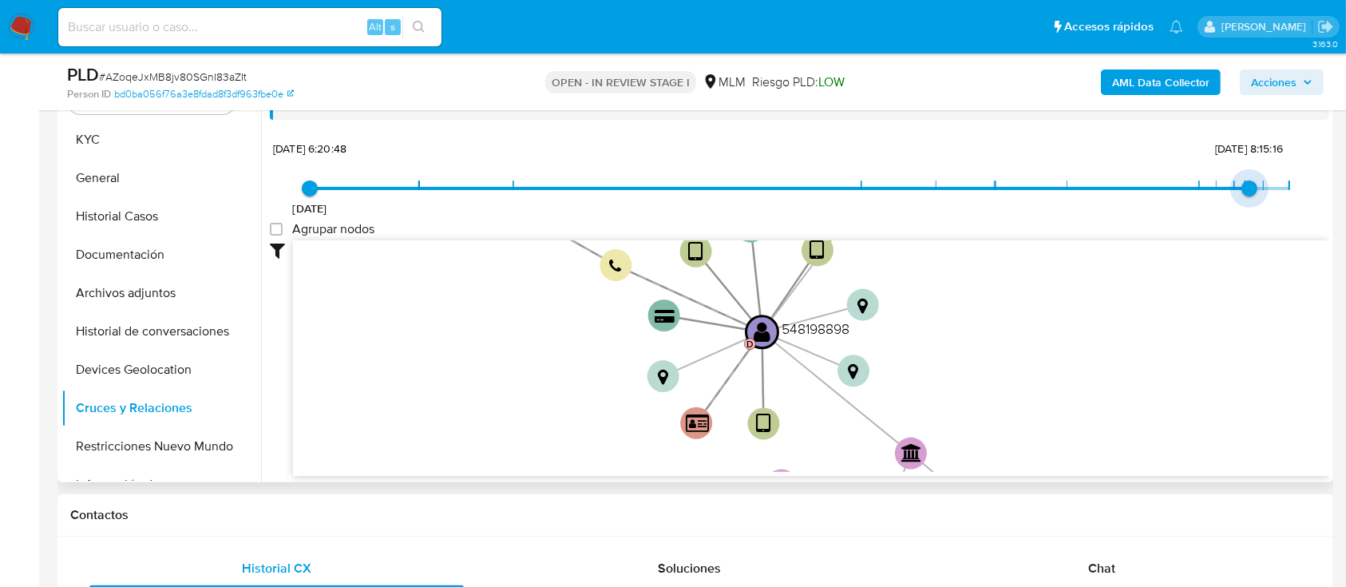
type input "1754759750000"
drag, startPoint x: 1286, startPoint y: 186, endPoint x: 1257, endPoint y: 185, distance: 29.5
click at [1257, 185] on span "9/8/2025, 11:15:50" at bounding box center [1264, 188] width 16 height 16
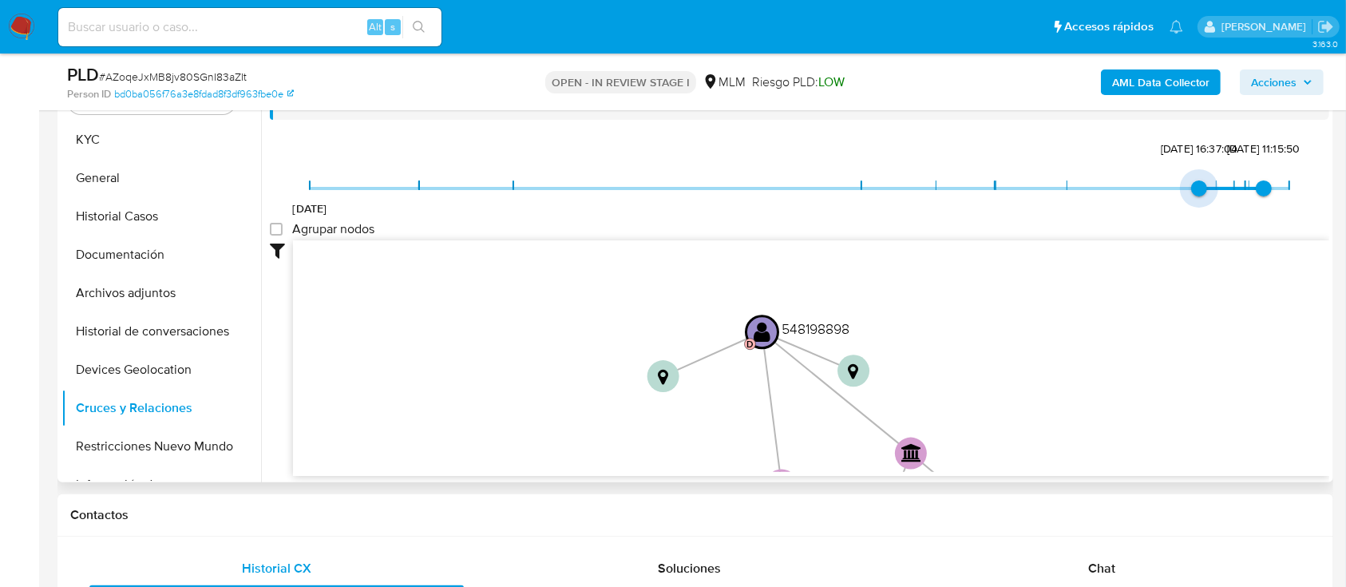
type input "1754759750000"
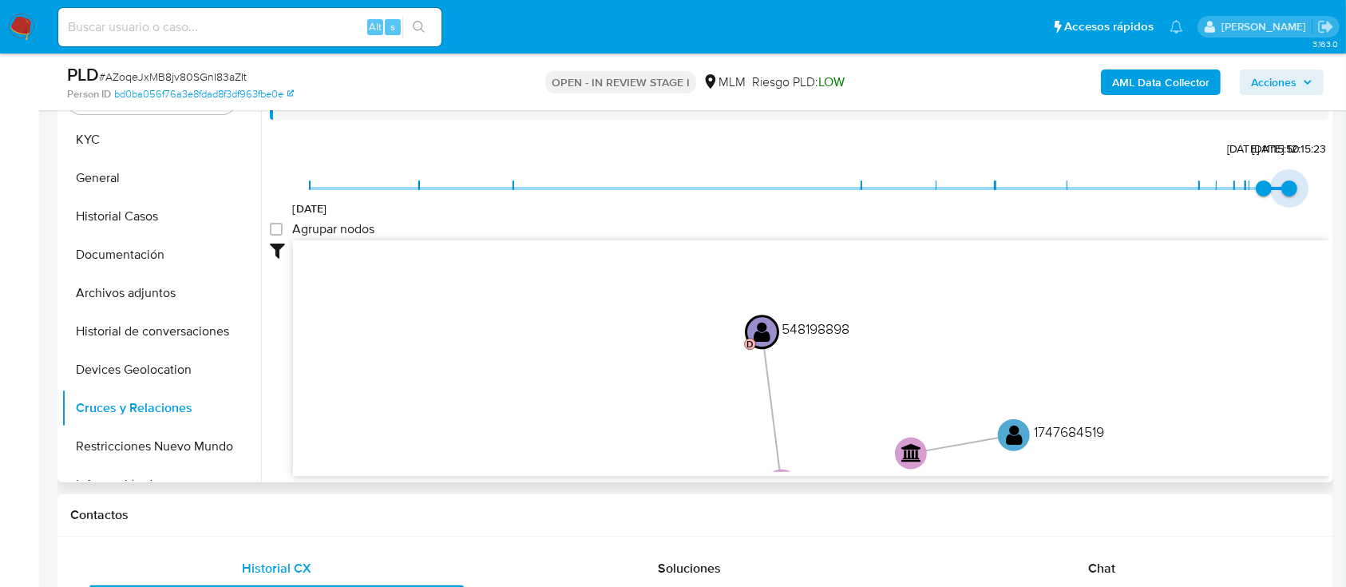
type input "1754759750000"
drag, startPoint x: 310, startPoint y: 188, endPoint x: 1250, endPoint y: 202, distance: 940.6
click at [1256, 196] on span "9/8/2025, 11:15:50" at bounding box center [1264, 188] width 16 height 16
type input "1754759750000"
drag, startPoint x: 1239, startPoint y: 186, endPoint x: 1254, endPoint y: 193, distance: 16.8
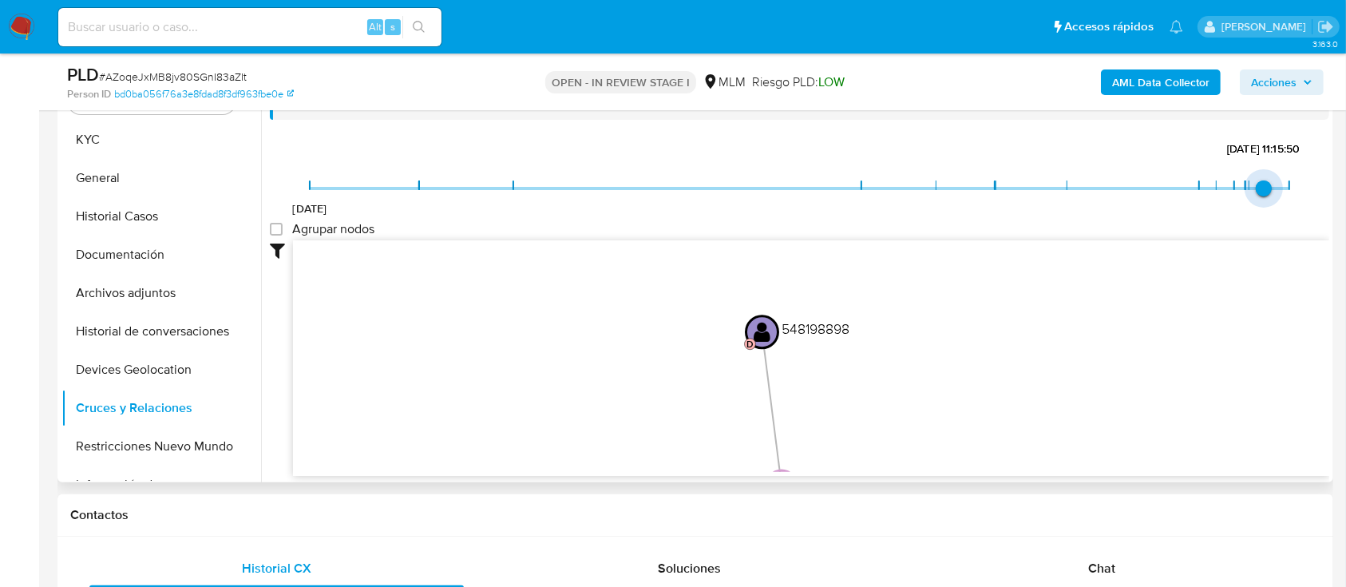
click at [1256, 193] on span "9/8/2025, 11:15:50" at bounding box center [1264, 188] width 16 height 16
drag, startPoint x: 1012, startPoint y: 346, endPoint x: 957, endPoint y: 299, distance: 71.9
click at [957, 299] on icon "device-6606f91ec35e96ead5c8d90a  user-548198898  548198898 D device-5e98f0af0…" at bounding box center [811, 356] width 1036 height 232
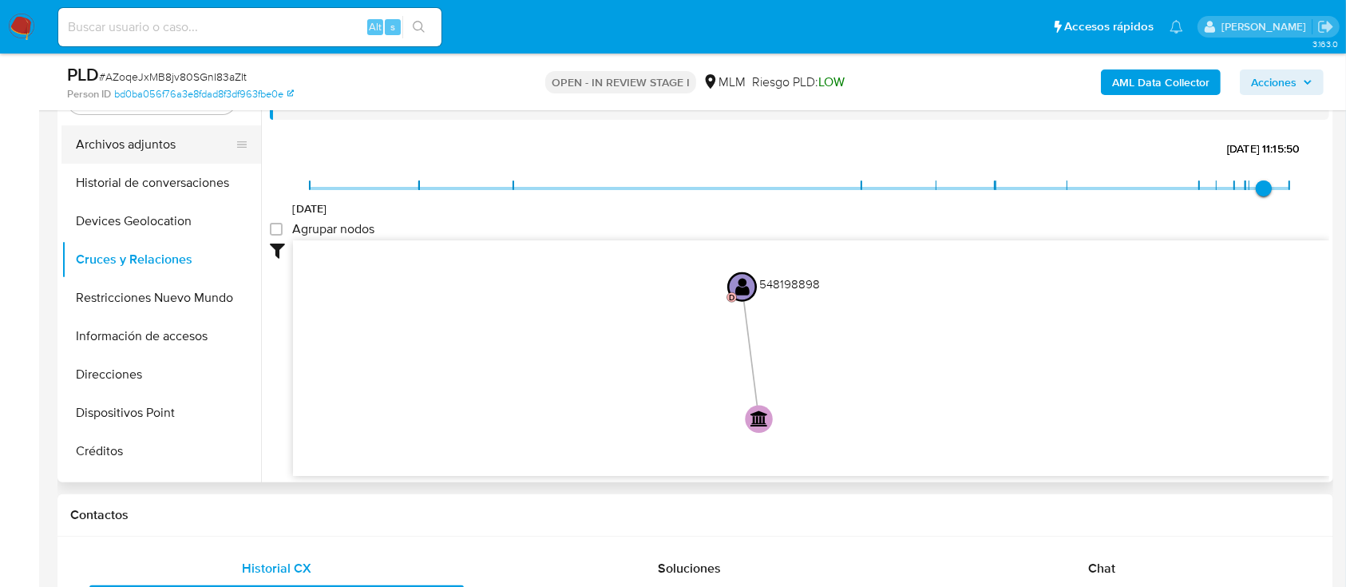
scroll to position [169, 0]
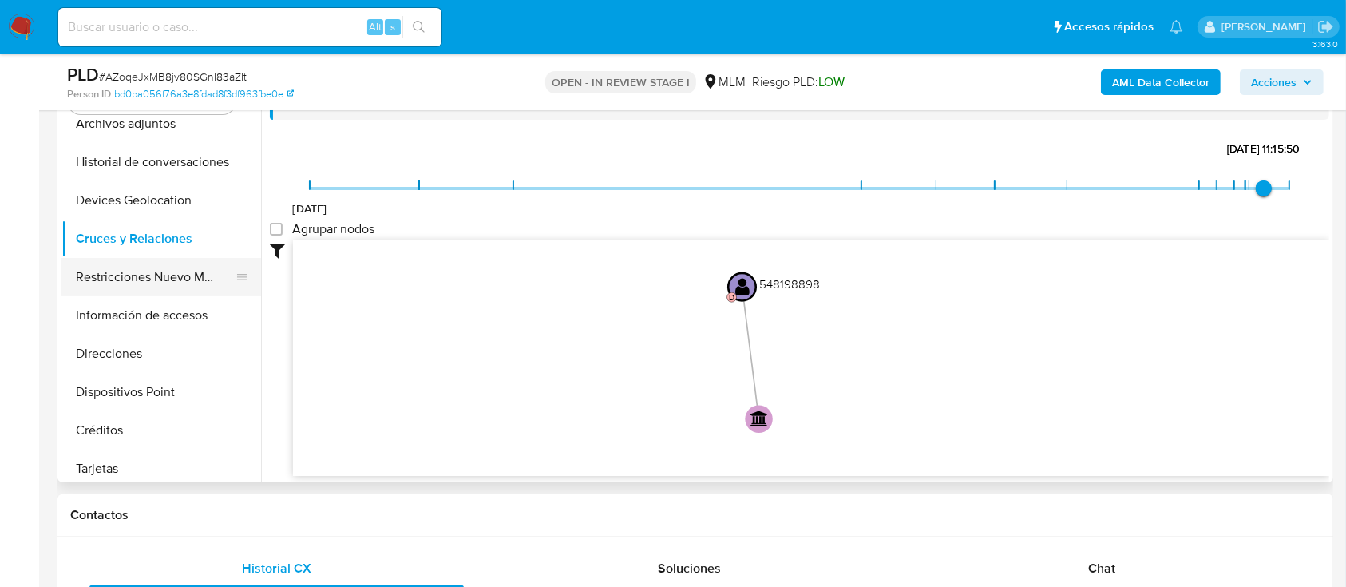
click at [174, 283] on button "Restricciones Nuevo Mundo" at bounding box center [154, 277] width 187 height 38
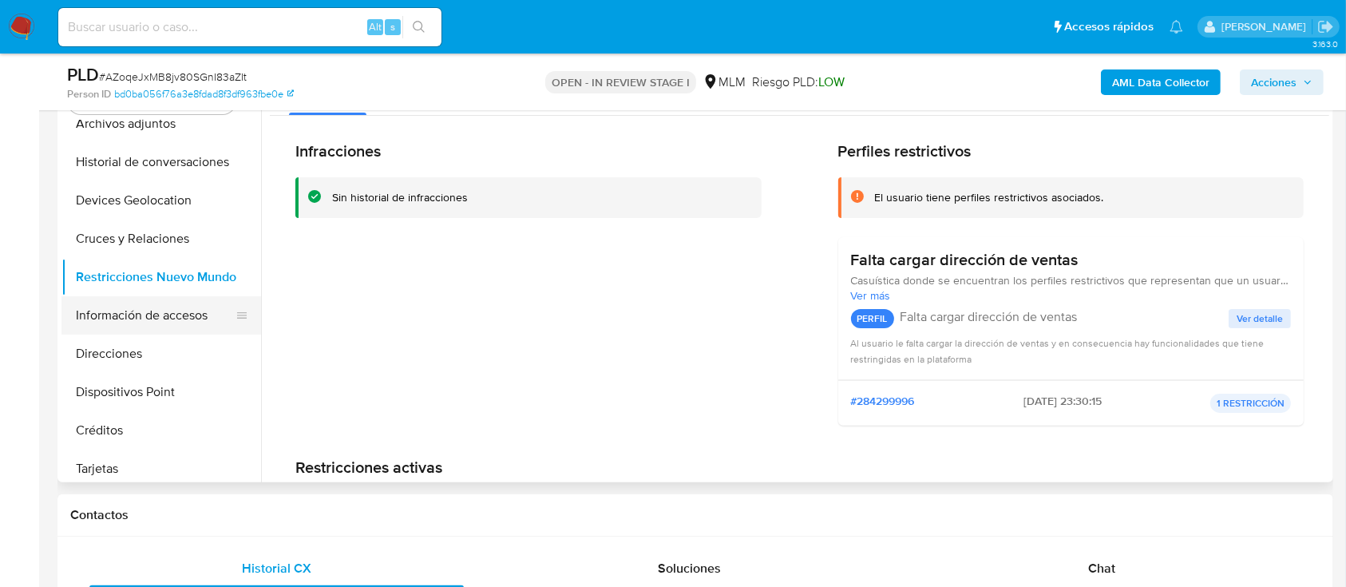
click at [156, 326] on button "Información de accesos" at bounding box center [154, 315] width 187 height 38
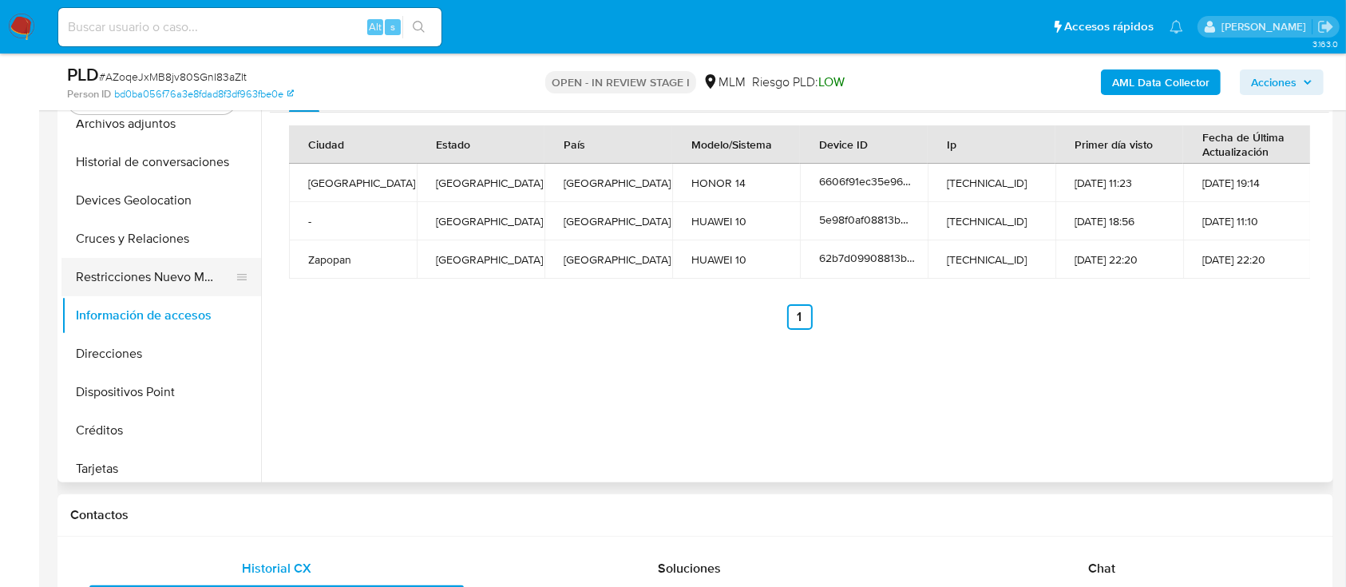
click at [149, 281] on button "Restricciones Nuevo Mundo" at bounding box center [154, 277] width 187 height 38
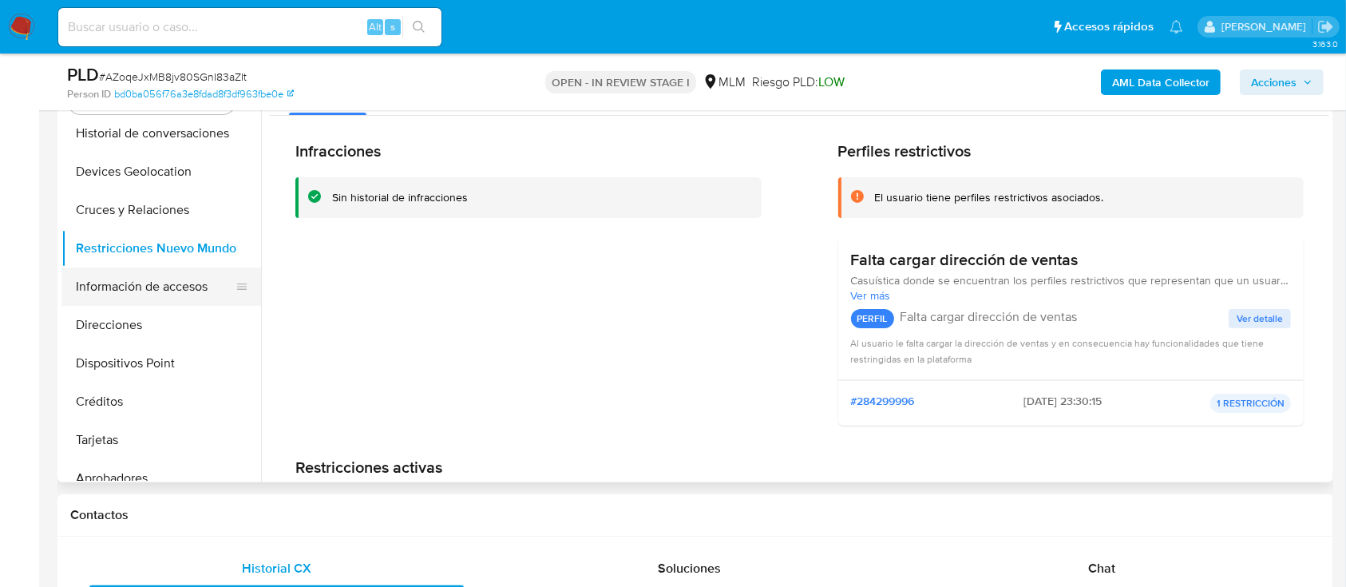
scroll to position [188, 0]
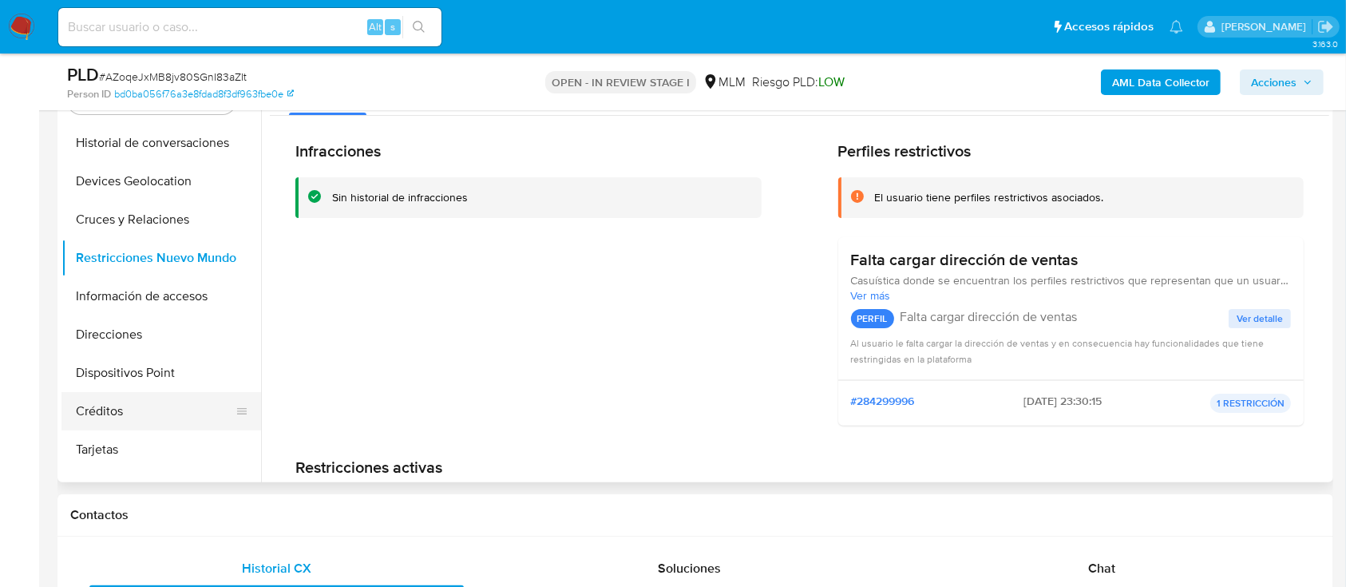
click at [109, 413] on button "Créditos" at bounding box center [154, 411] width 187 height 38
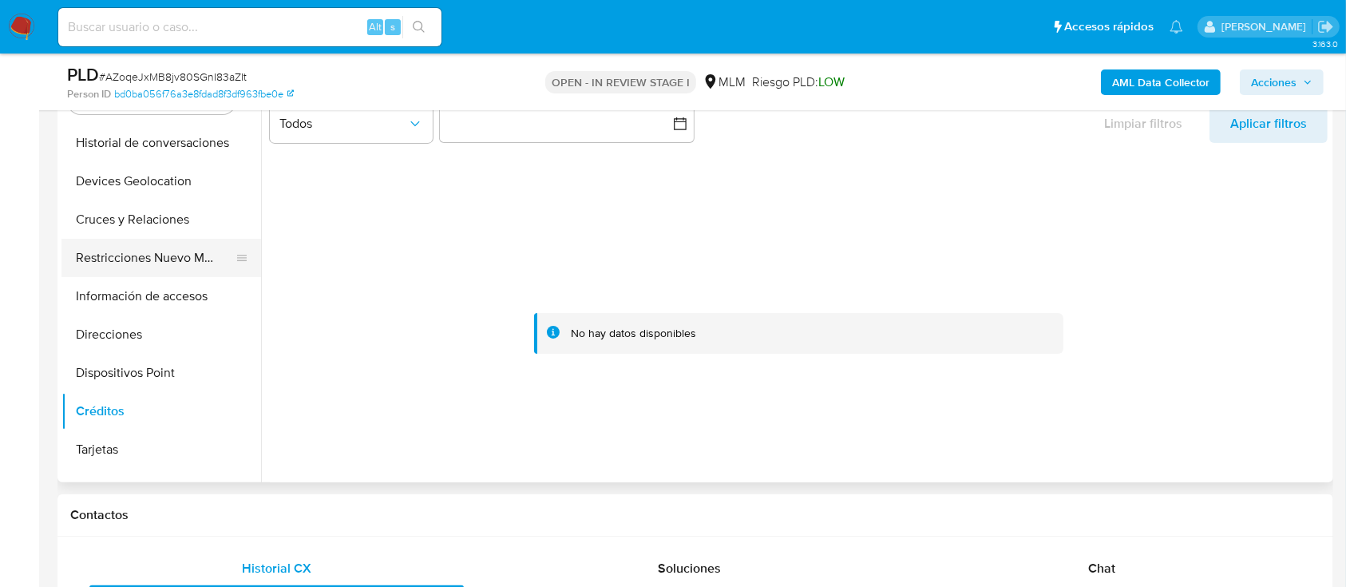
click at [163, 246] on button "Restricciones Nuevo Mundo" at bounding box center [154, 258] width 187 height 38
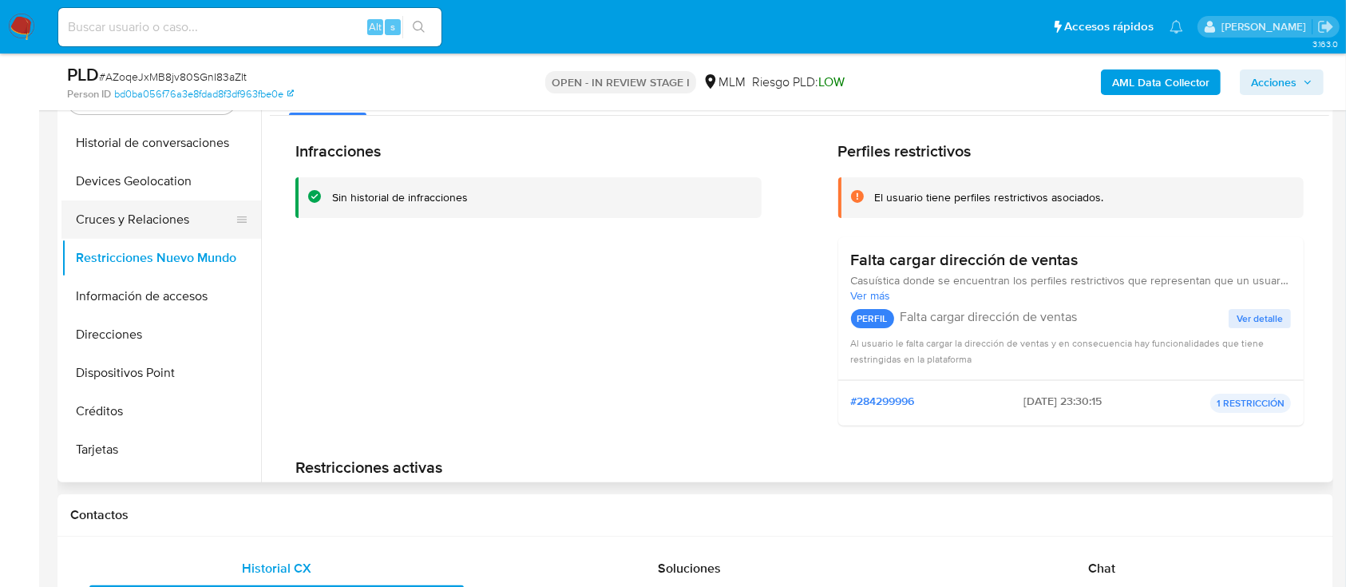
scroll to position [0, 0]
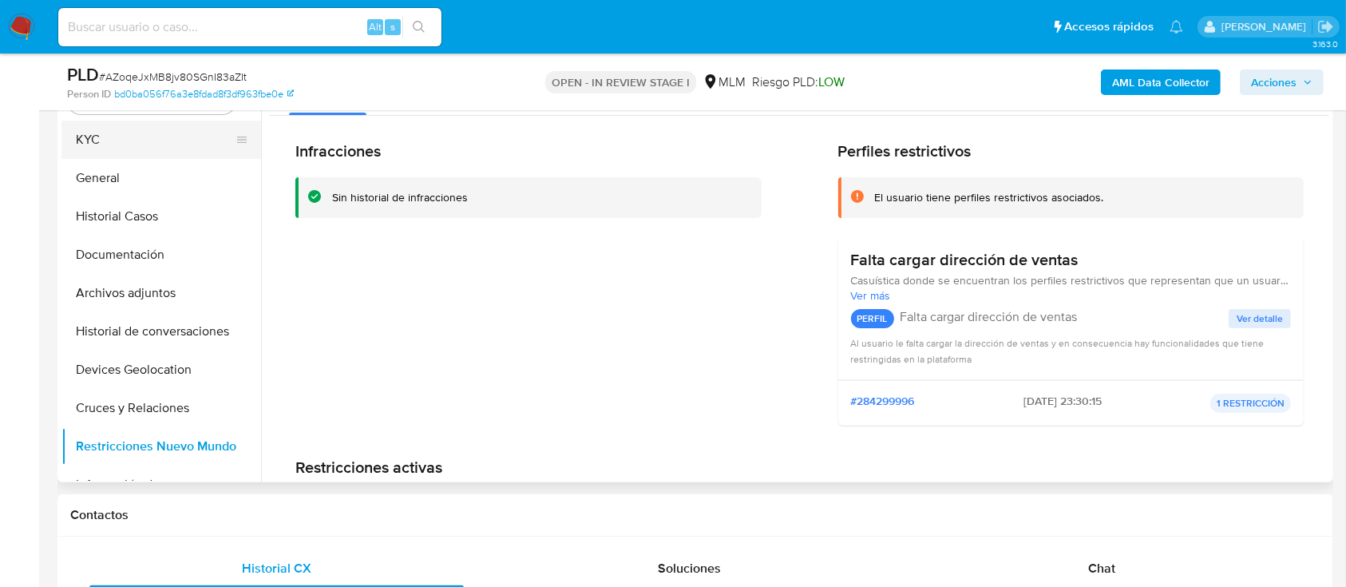
click at [118, 141] on button "KYC" at bounding box center [154, 140] width 187 height 38
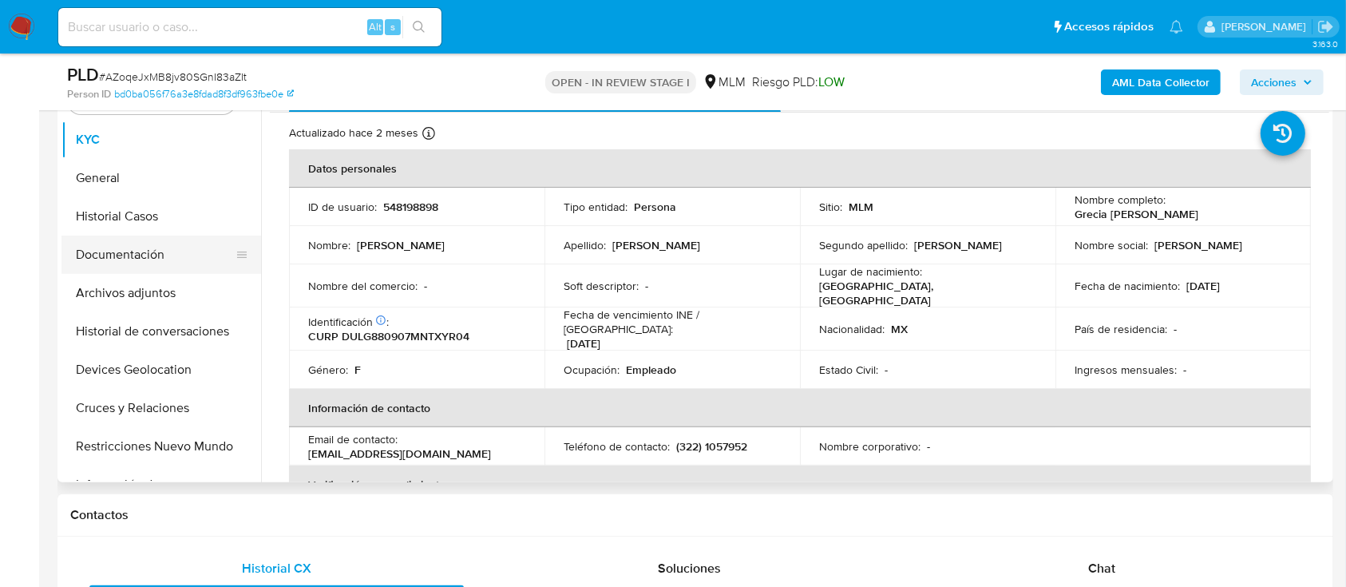
click at [141, 253] on button "Documentación" at bounding box center [154, 255] width 187 height 38
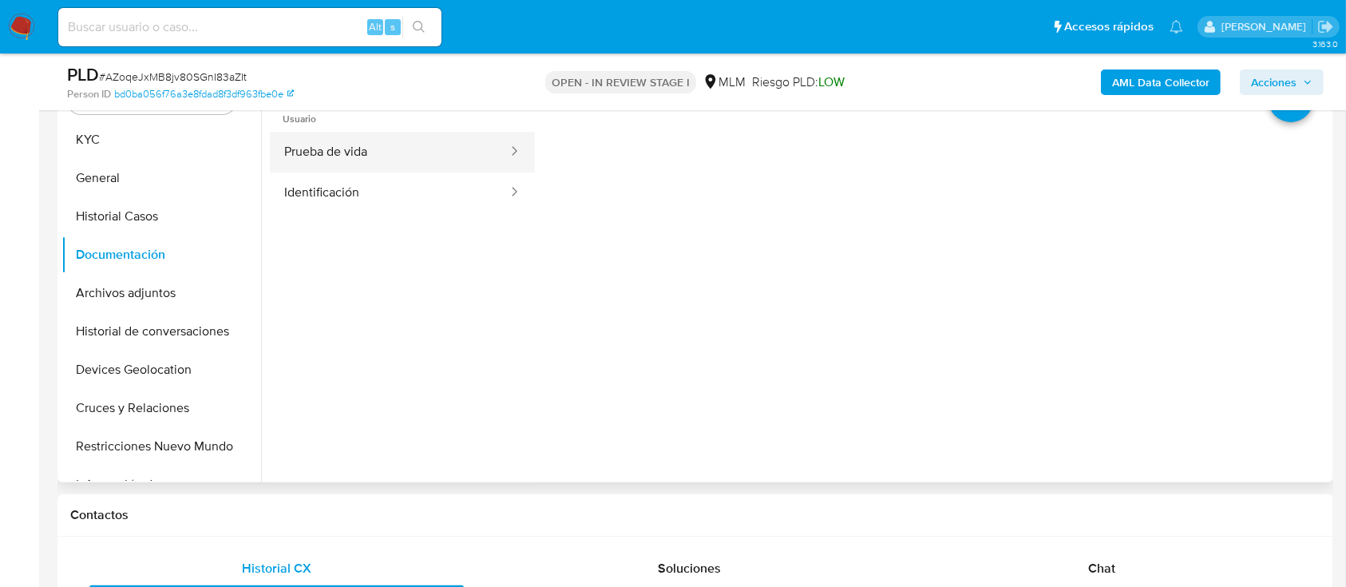
click at [350, 154] on button "Prueba de vida" at bounding box center [390, 152] width 240 height 41
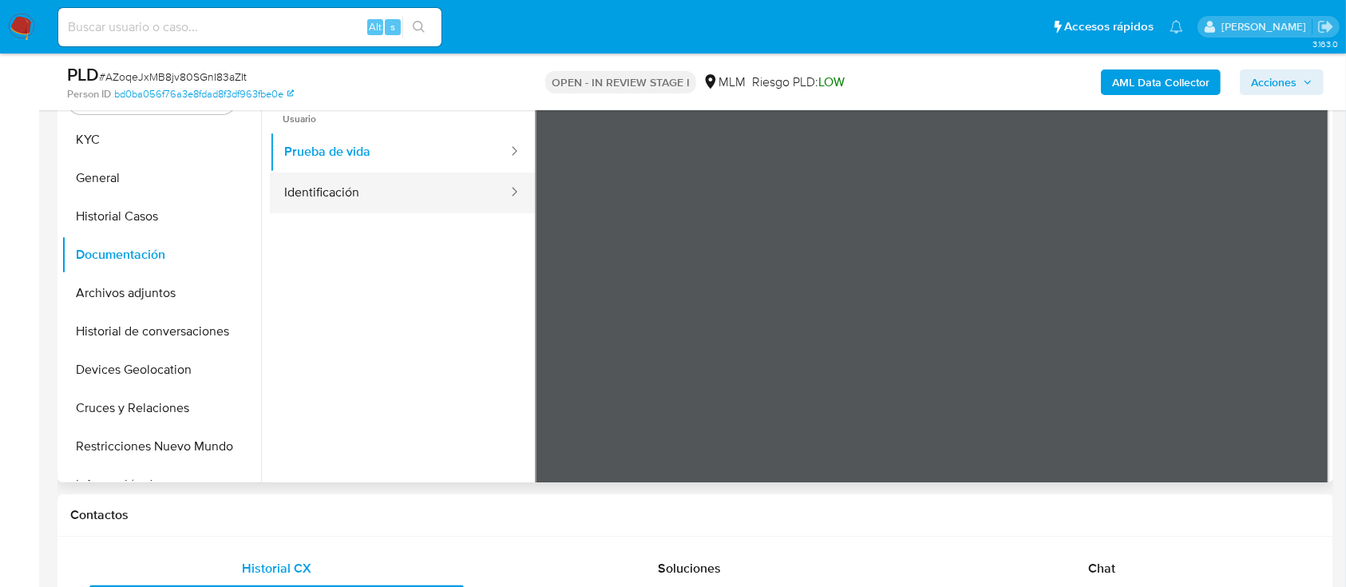
click at [345, 181] on button "Identificación" at bounding box center [390, 192] width 240 height 41
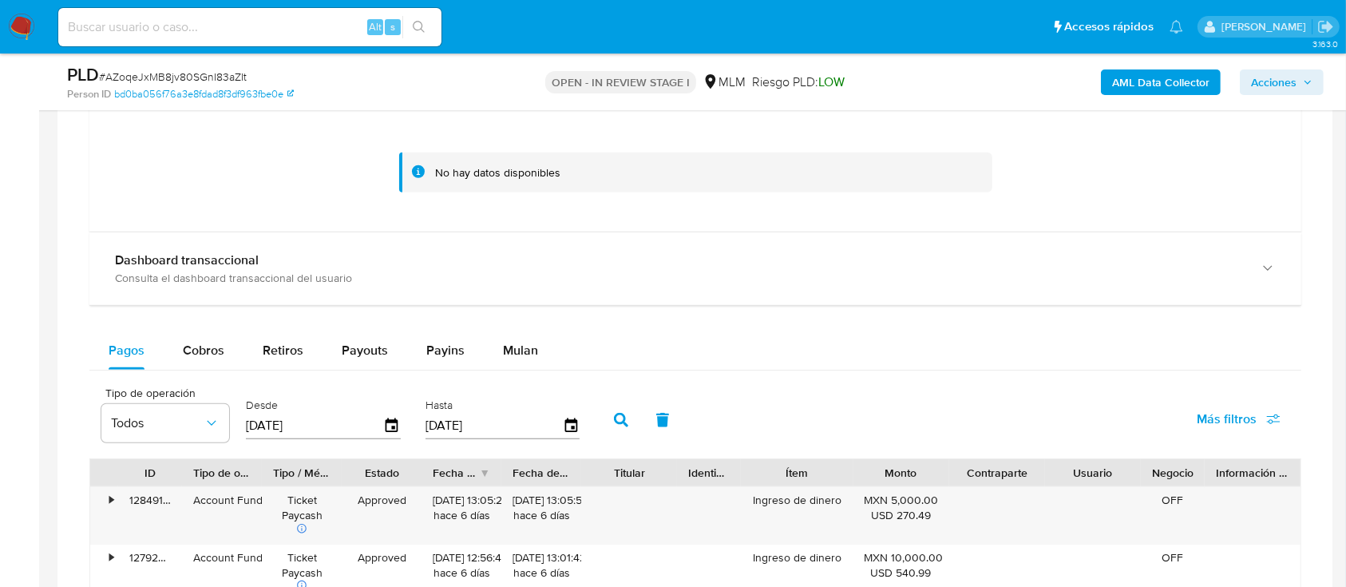
scroll to position [1237, 0]
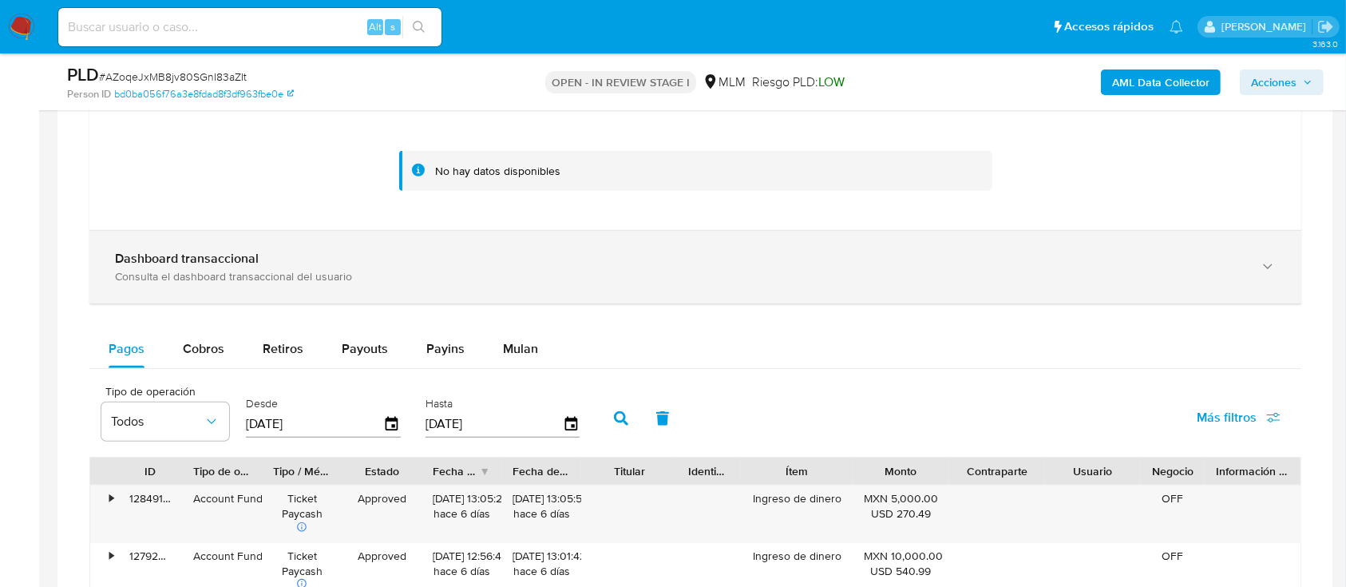
click at [368, 282] on div "Consulta el dashboard transaccional del usuario" at bounding box center [679, 276] width 1129 height 14
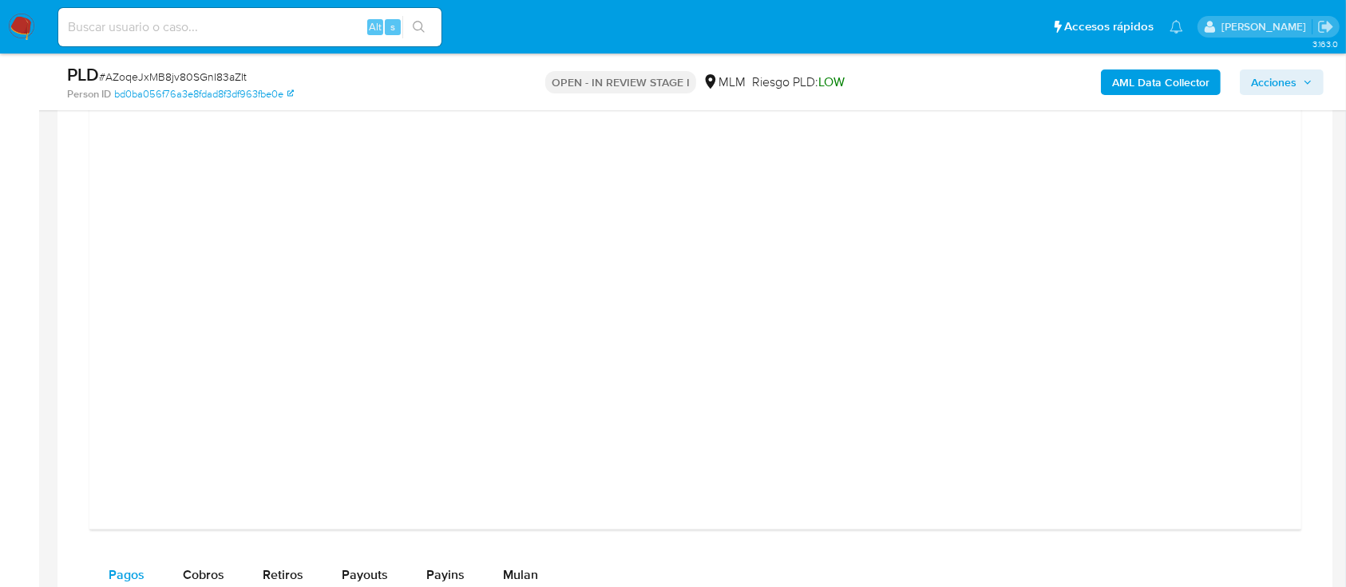
scroll to position [1768, 0]
click at [1188, 323] on div at bounding box center [695, 144] width 1186 height 719
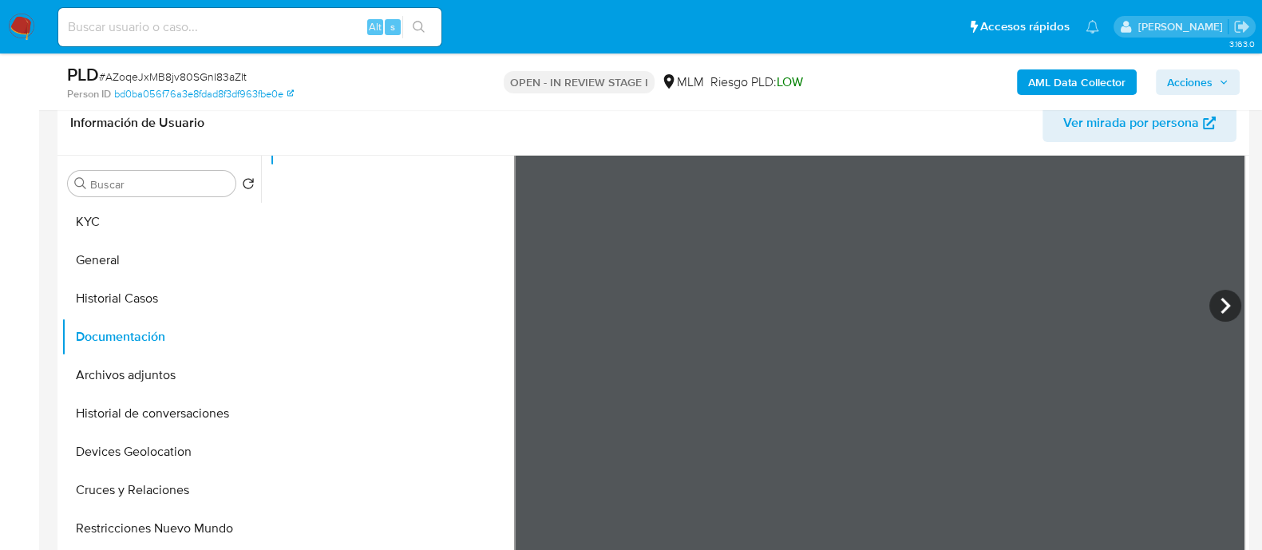
scroll to position [0, 0]
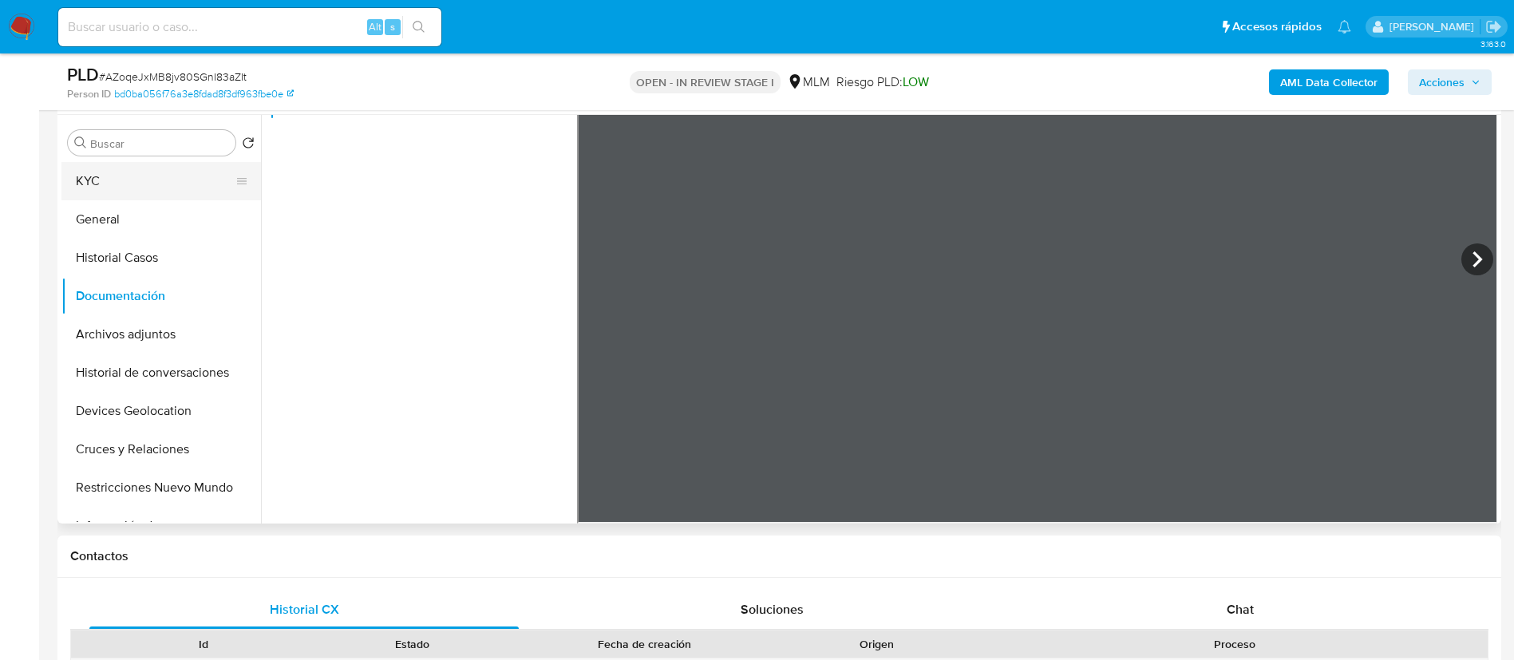
click at [113, 186] on button "KYC" at bounding box center [154, 181] width 187 height 38
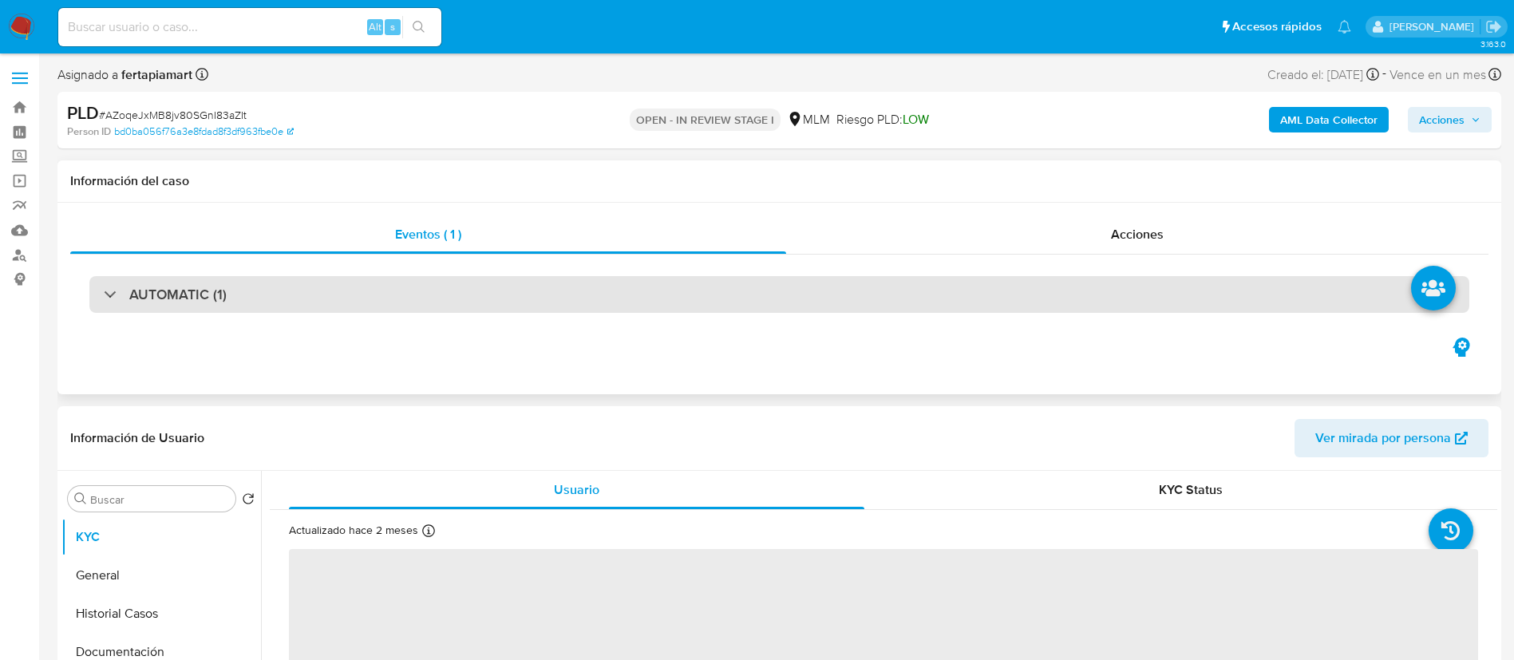
select select "10"
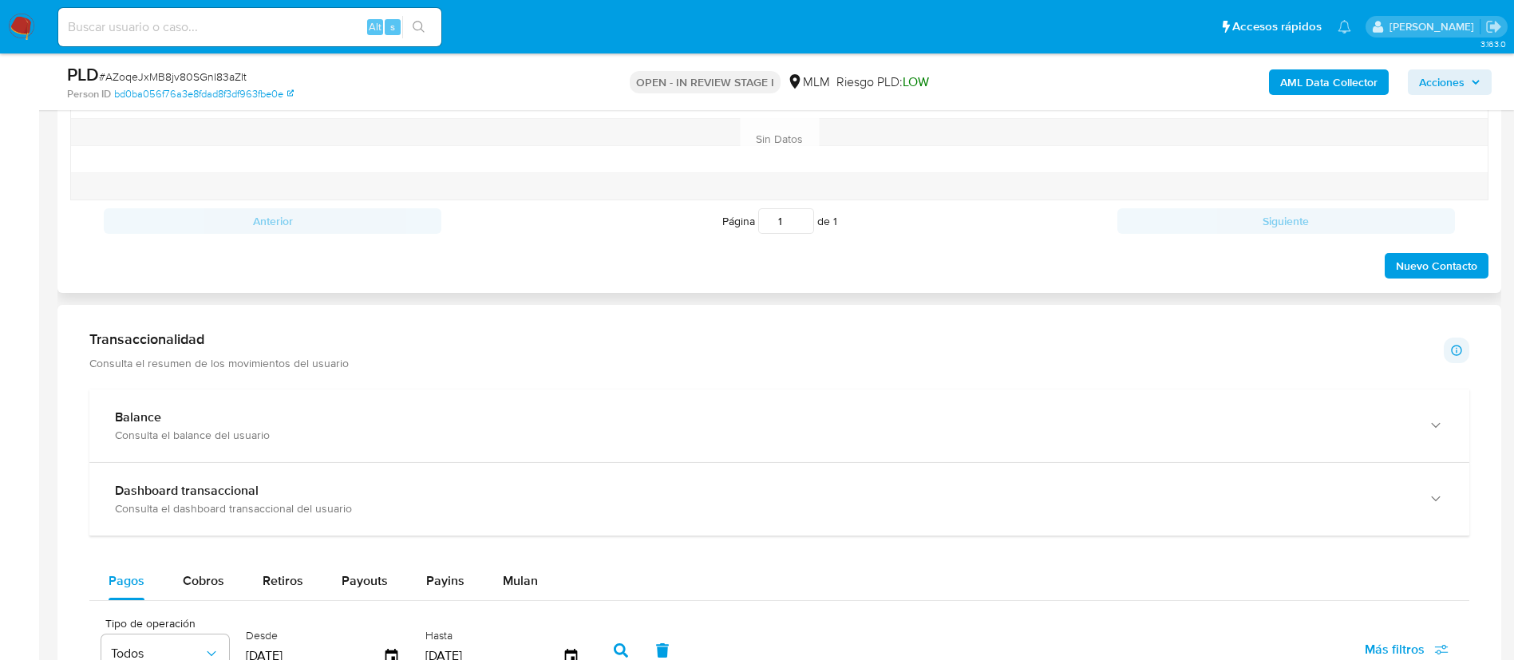
scroll to position [938, 0]
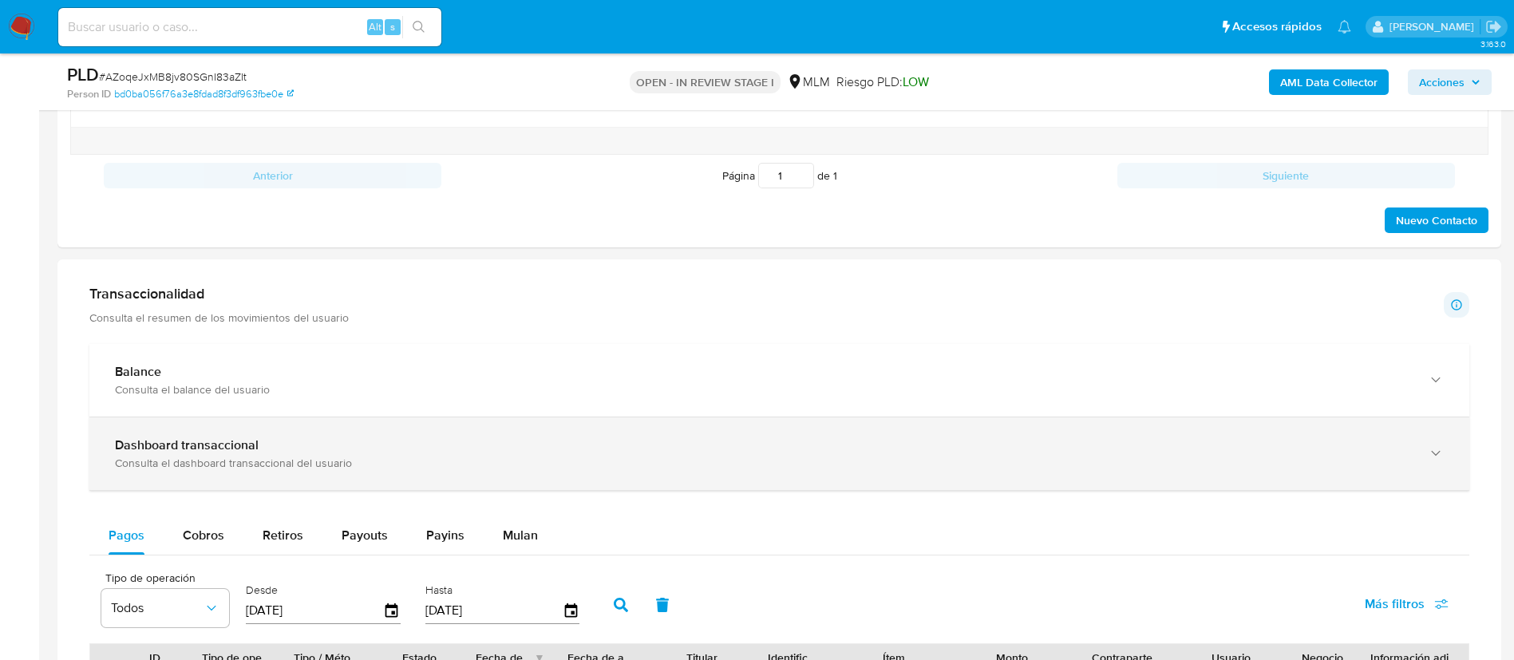
click at [589, 426] on div "Dashboard transaccional Consulta el dashboard transaccional del usuario" at bounding box center [779, 454] width 1380 height 73
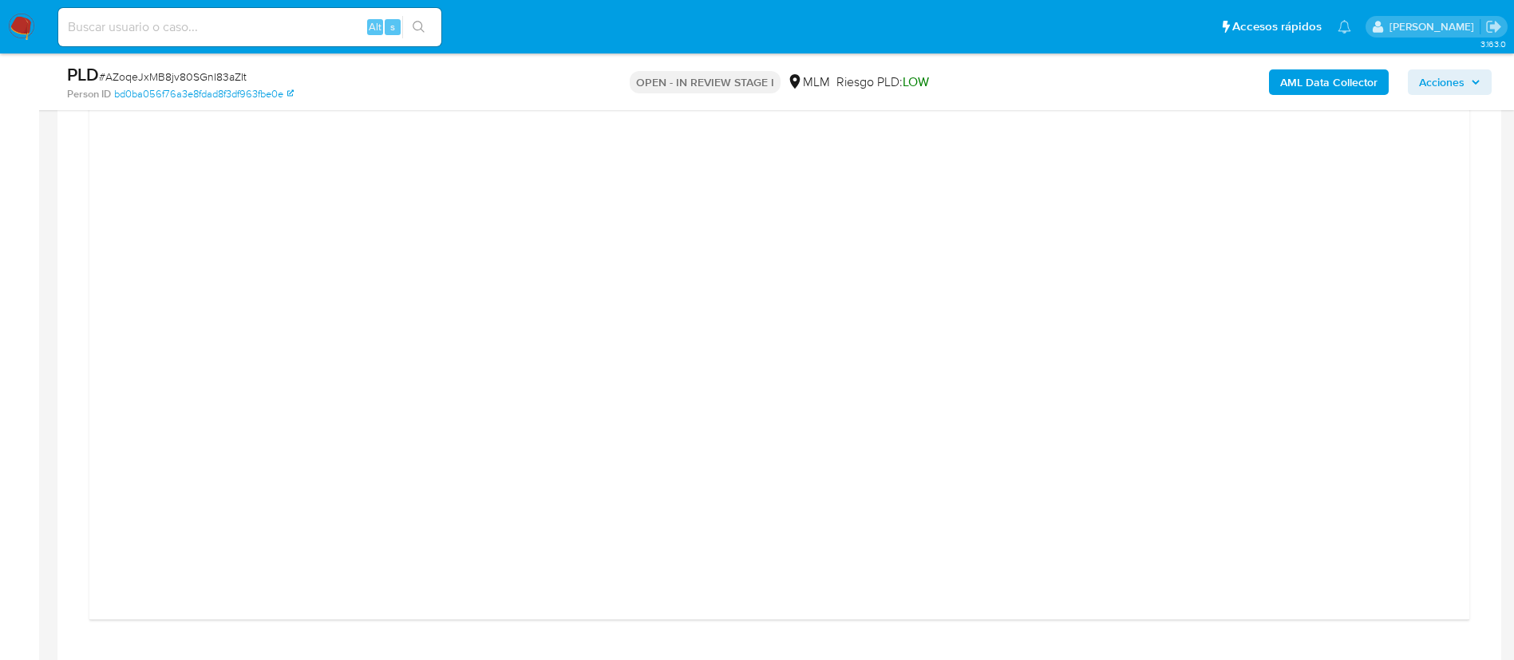
scroll to position [1551, 0]
